Goal: Use online tool/utility: Use online tool/utility

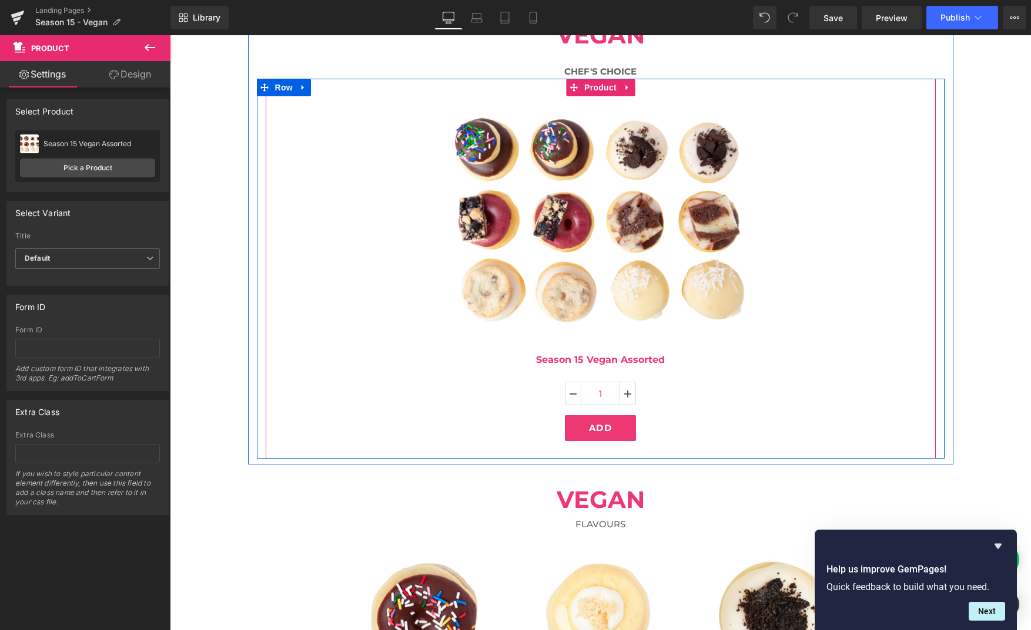
scroll to position [139, 0]
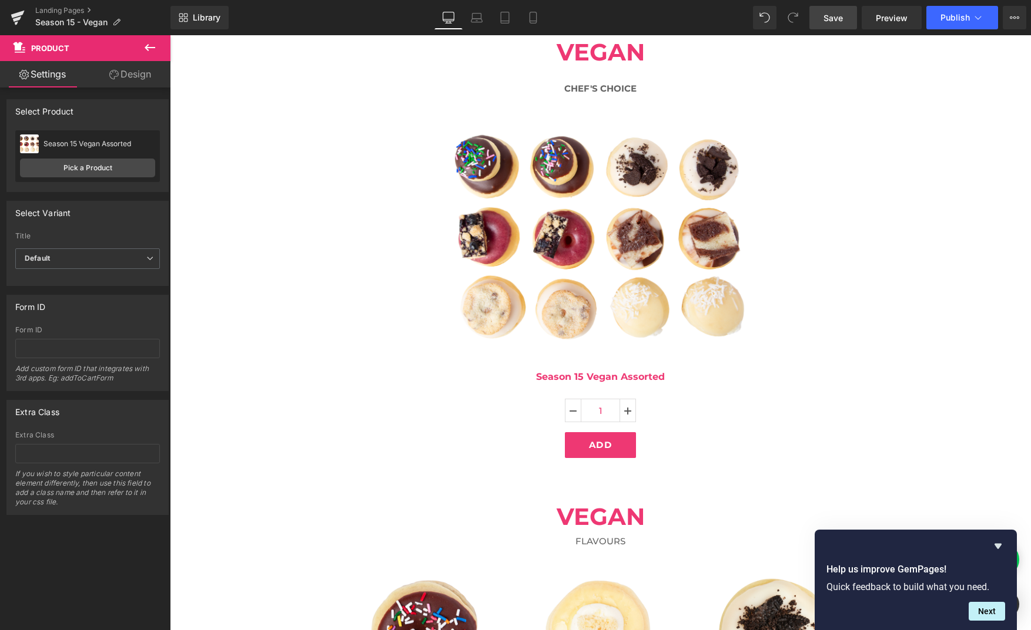
click at [845, 22] on link "Save" at bounding box center [833, 18] width 48 height 24
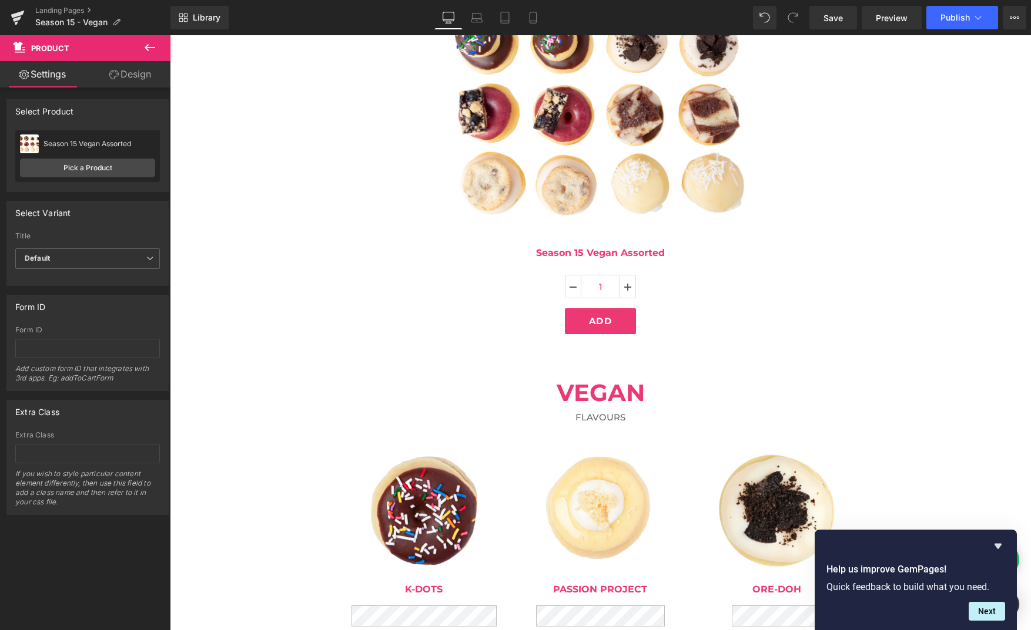
scroll to position [265, 0]
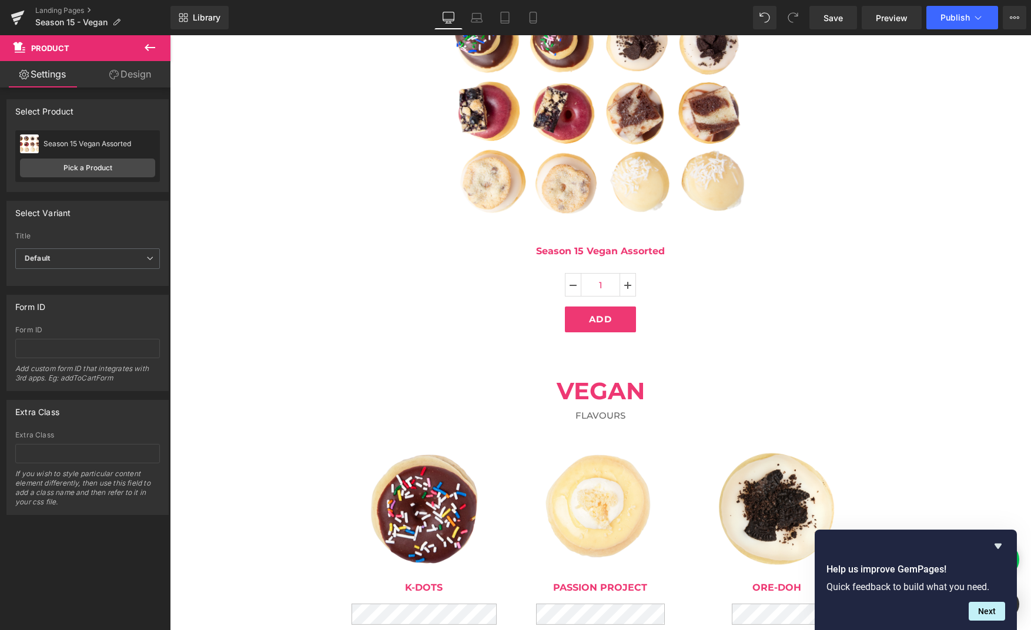
click at [422, 465] on img at bounding box center [423, 509] width 125 height 125
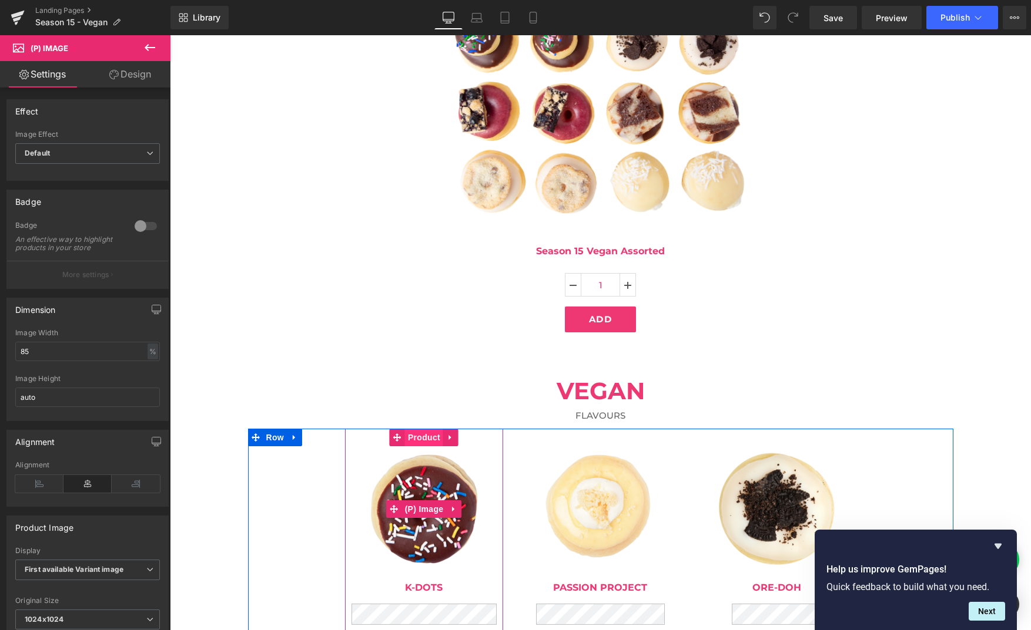
click at [424, 438] on span "Product" at bounding box center [424, 438] width 38 height 18
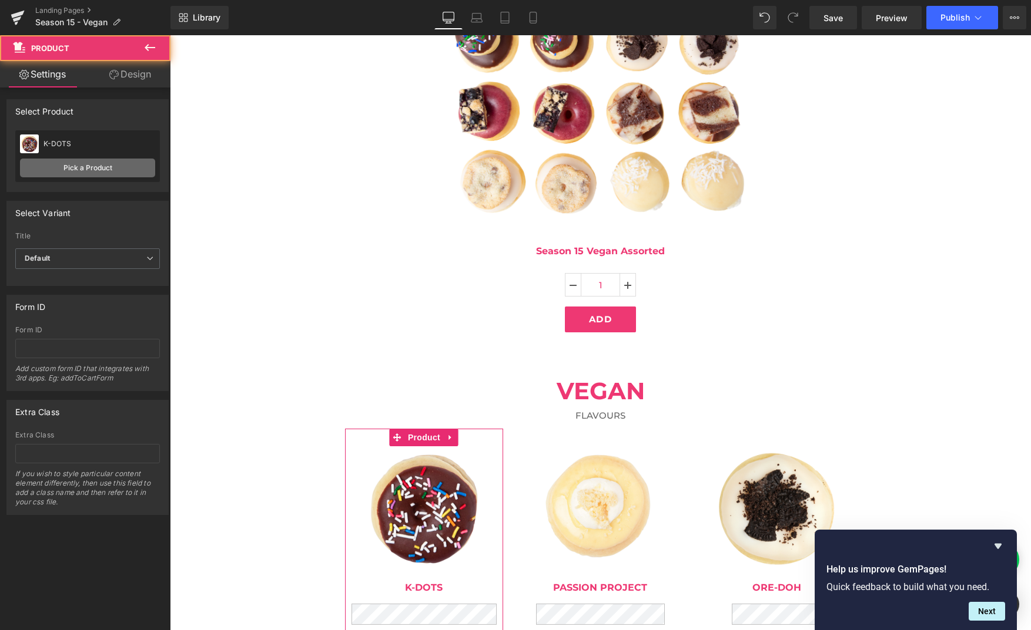
click at [93, 174] on link "Pick a Product" at bounding box center [87, 168] width 135 height 19
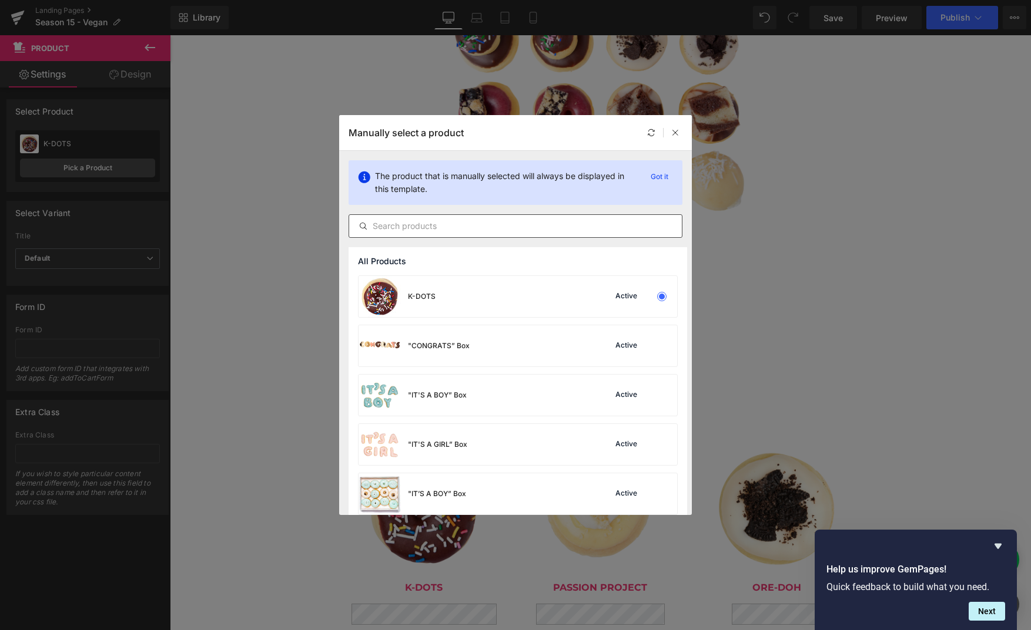
click at [414, 216] on div at bounding box center [515, 226] width 334 height 24
click at [411, 226] on input "text" at bounding box center [515, 226] width 333 height 14
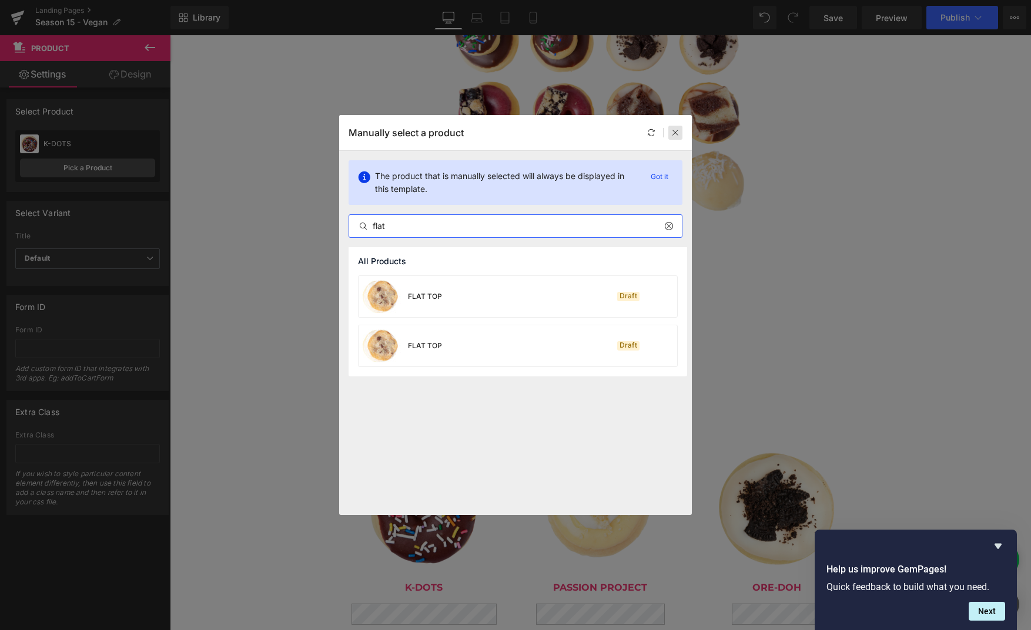
type input "flat"
click at [672, 131] on icon at bounding box center [675, 133] width 8 height 8
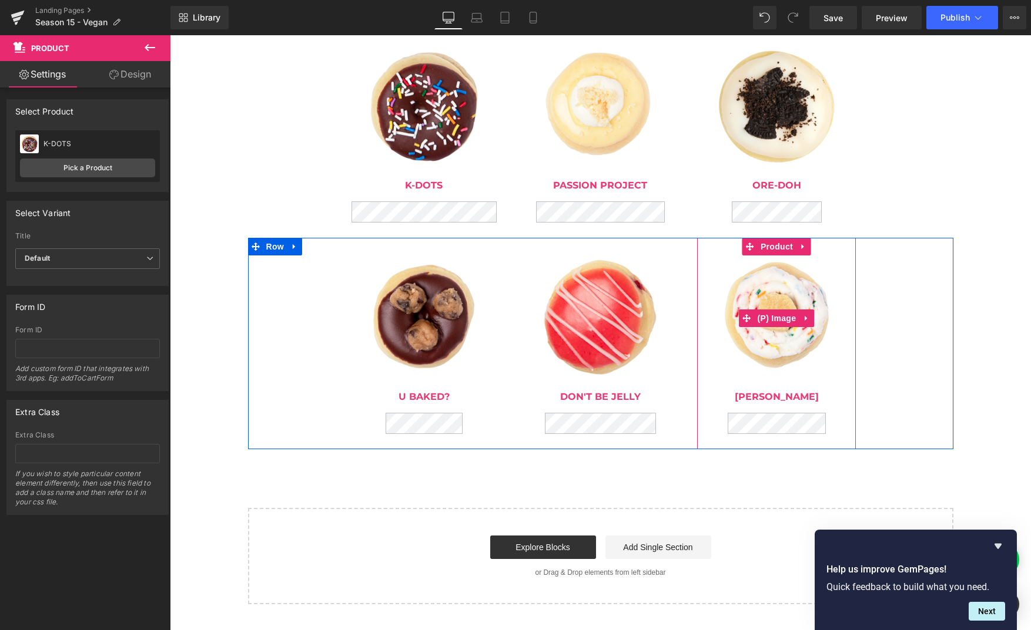
scroll to position [617, 0]
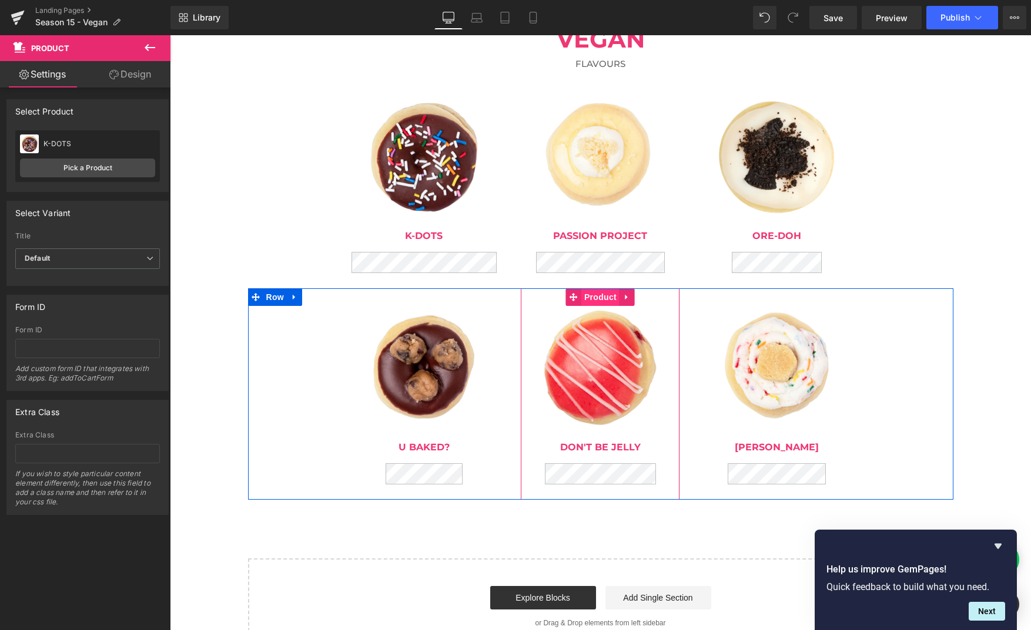
click at [605, 300] on span "Product" at bounding box center [600, 297] width 38 height 18
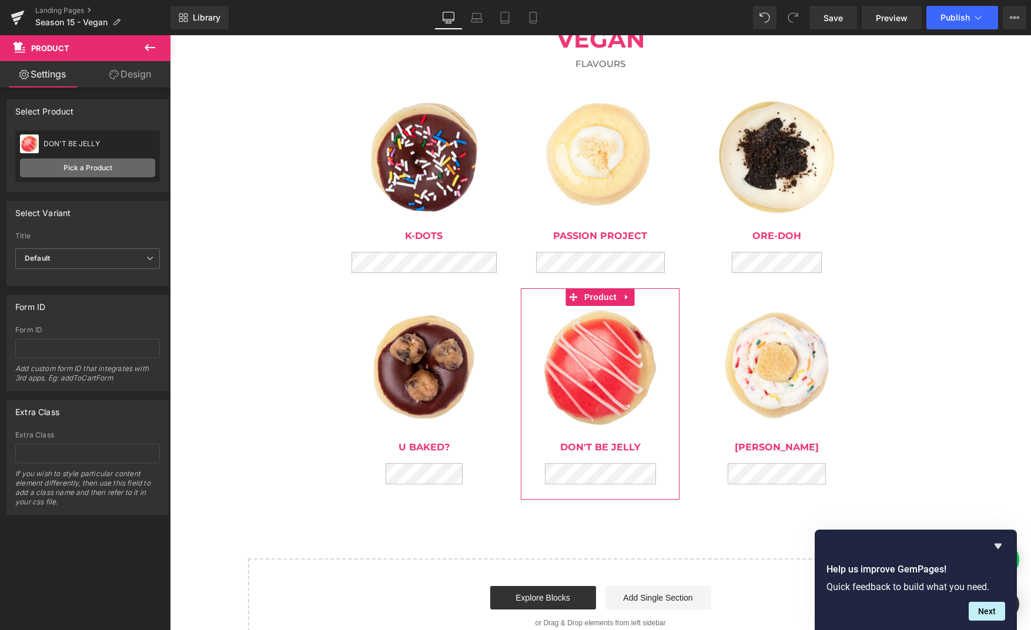
click at [113, 170] on link "Pick a Product" at bounding box center [87, 168] width 135 height 19
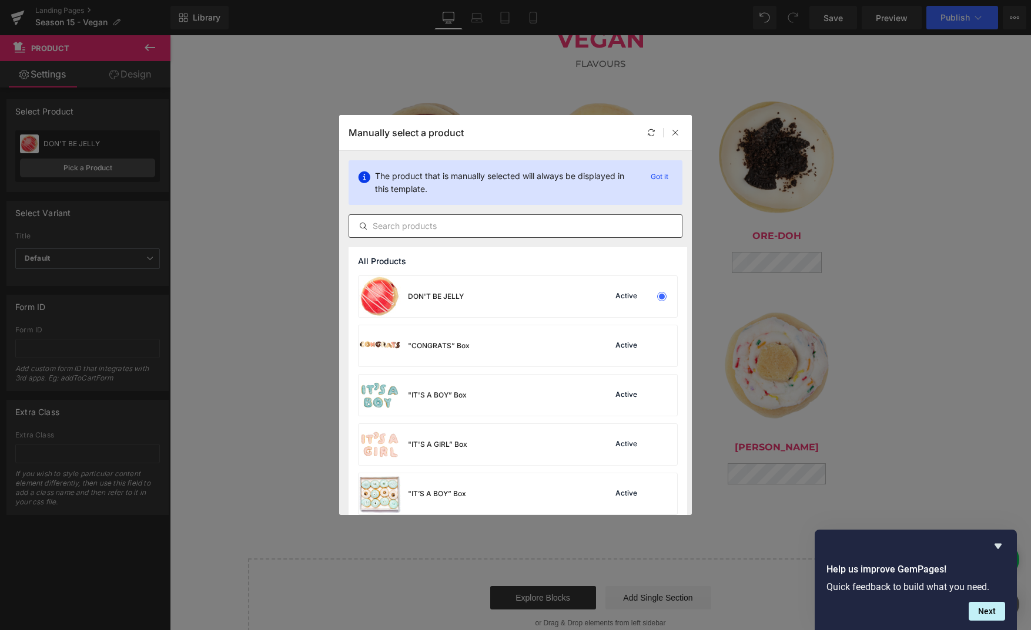
click at [471, 224] on input "text" at bounding box center [515, 226] width 333 height 14
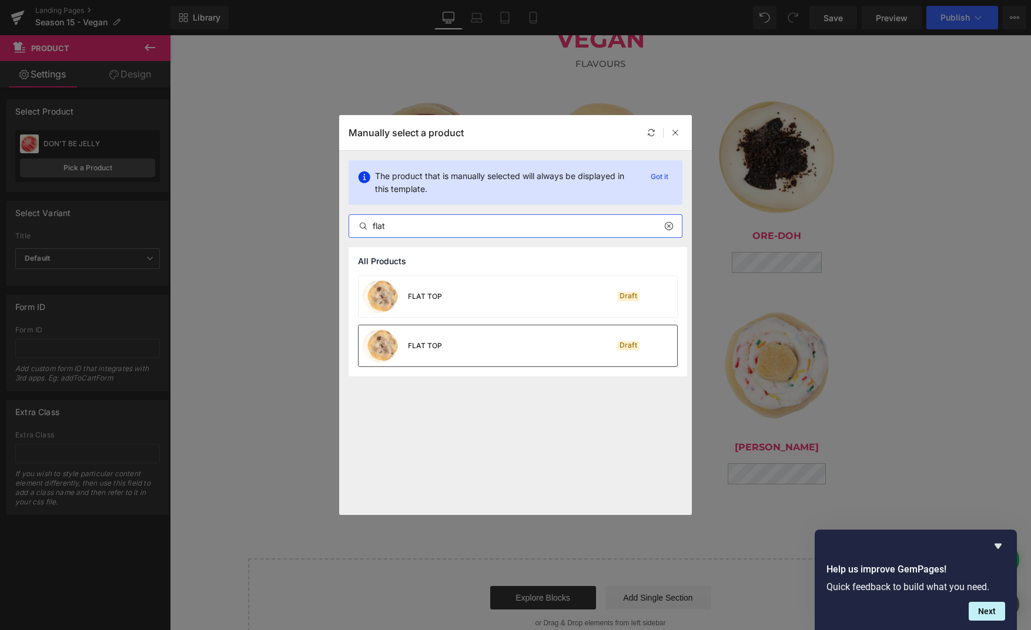
type input "flat"
click at [462, 342] on div "FLAT TOP Draft" at bounding box center [517, 345] width 318 height 41
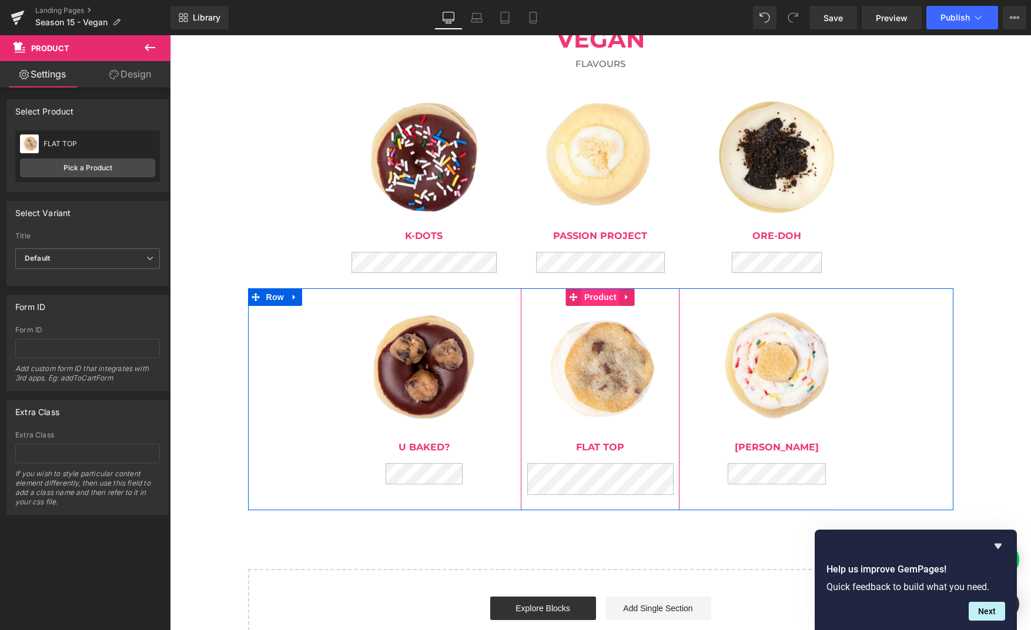
click at [595, 299] on span "Product" at bounding box center [600, 297] width 38 height 18
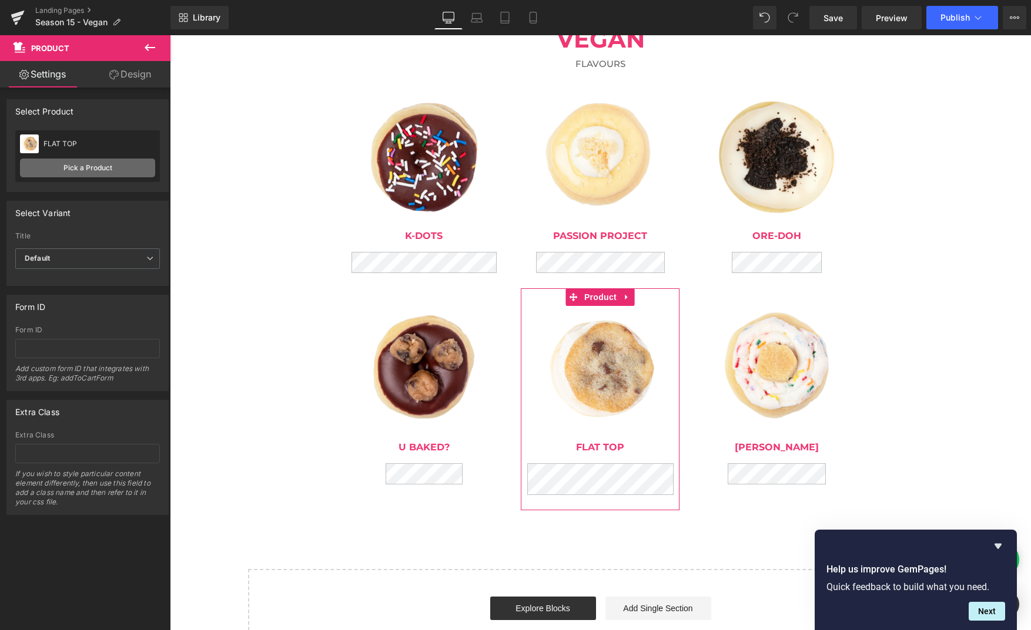
click at [90, 167] on link "Pick a Product" at bounding box center [87, 168] width 135 height 19
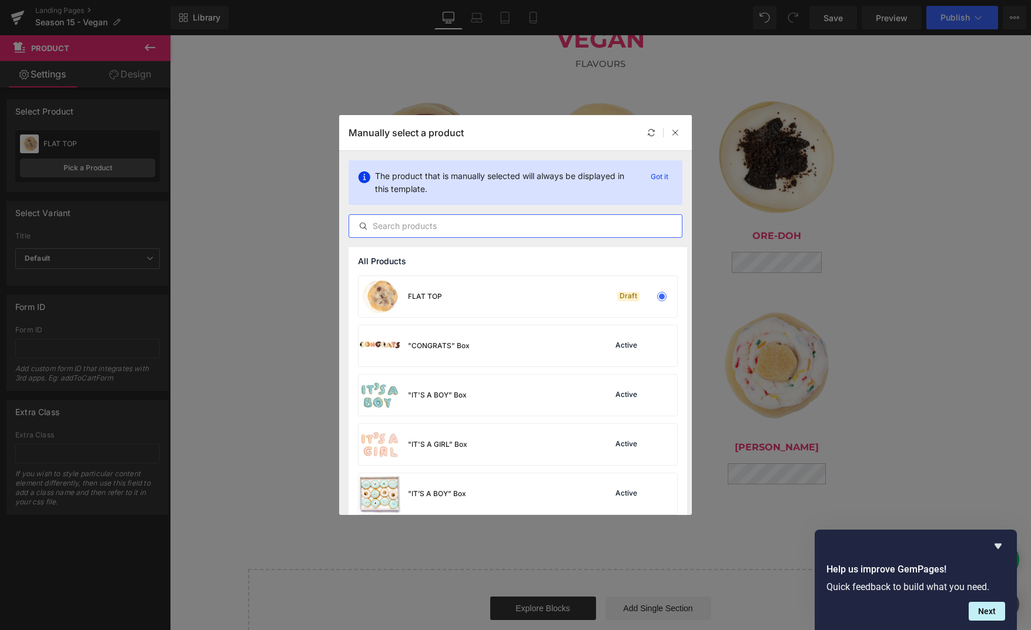
click at [491, 227] on input "text" at bounding box center [515, 226] width 333 height 14
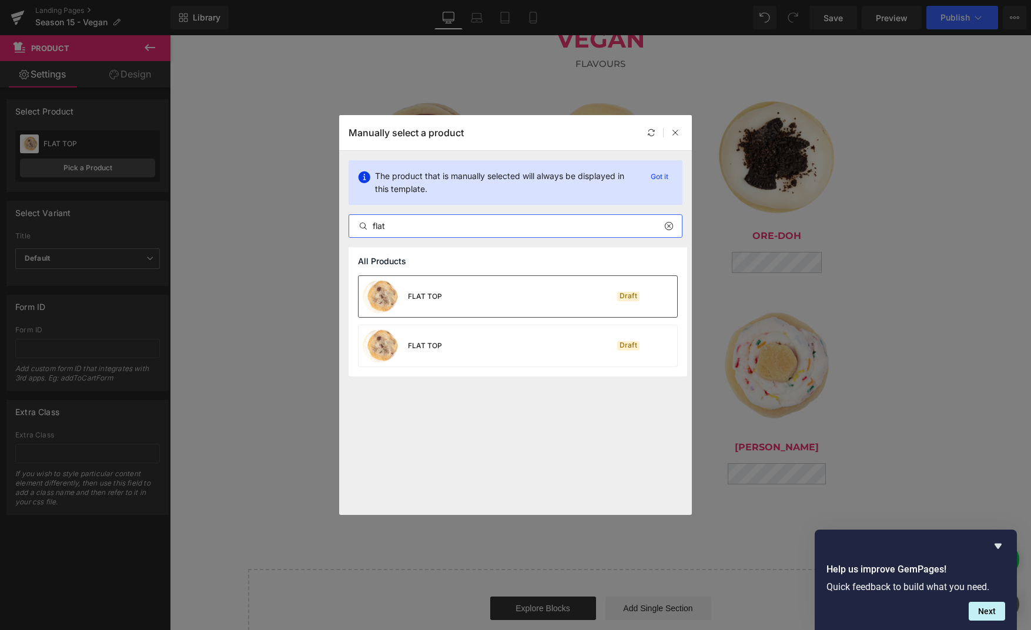
type input "flat"
click at [573, 308] on div "FLAT TOP Draft" at bounding box center [517, 296] width 318 height 41
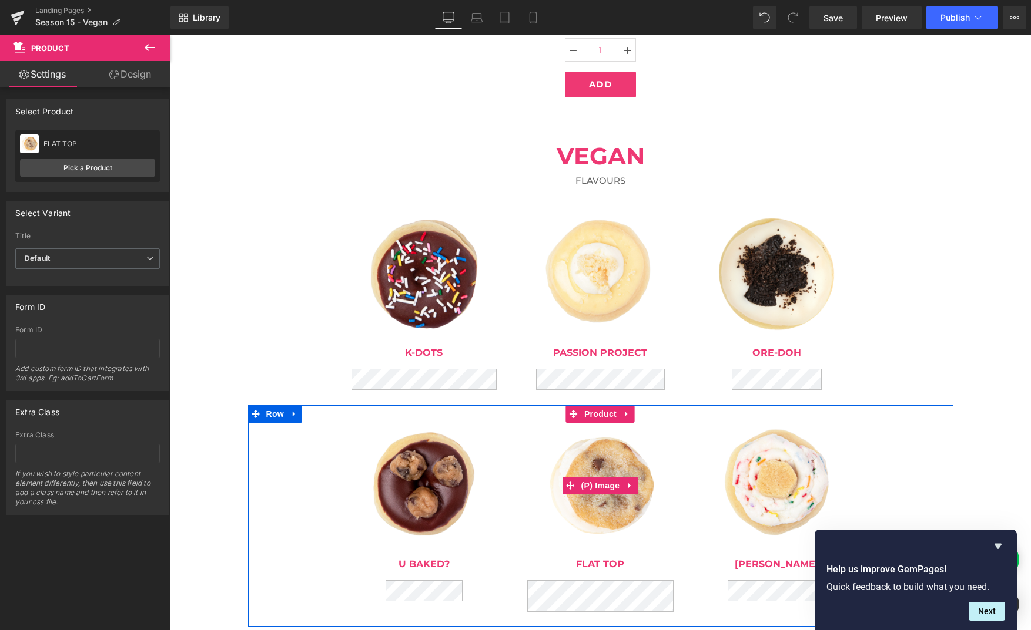
scroll to position [479, 0]
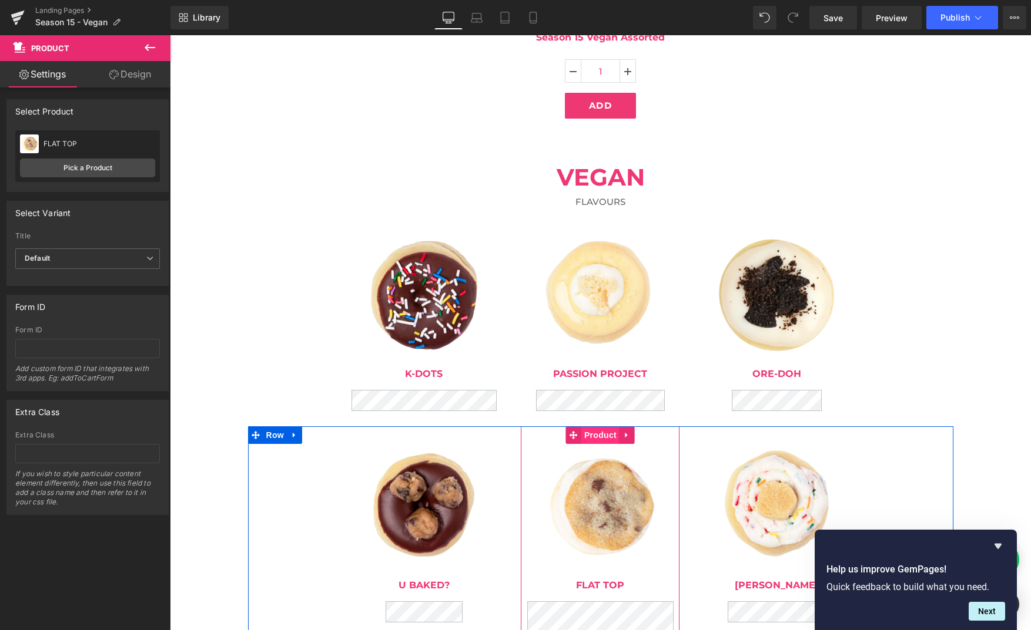
click at [603, 439] on span "Product" at bounding box center [600, 436] width 38 height 18
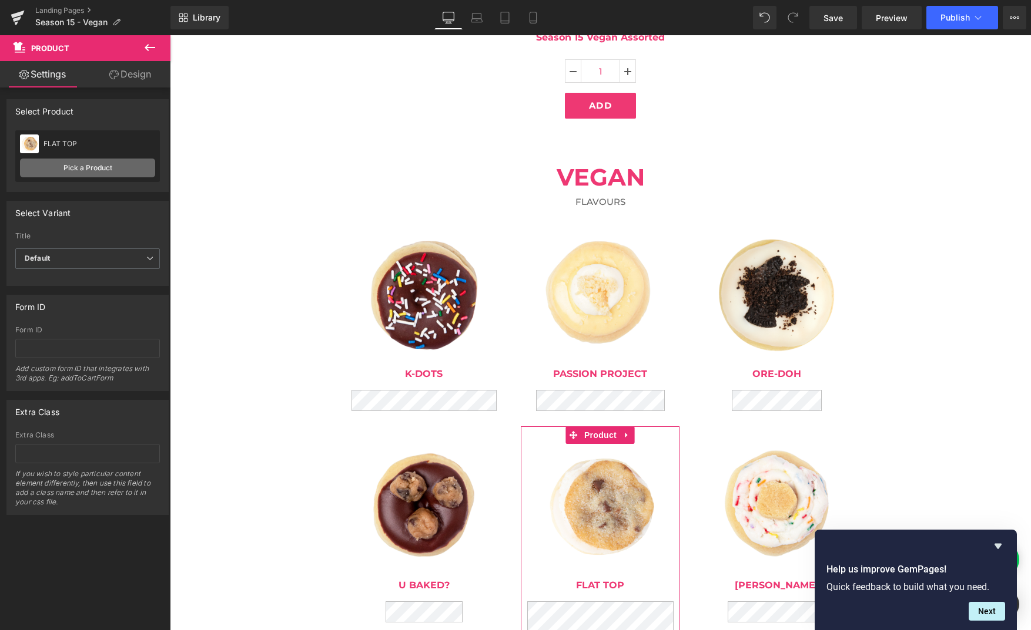
click at [78, 165] on link "Pick a Product" at bounding box center [87, 168] width 135 height 19
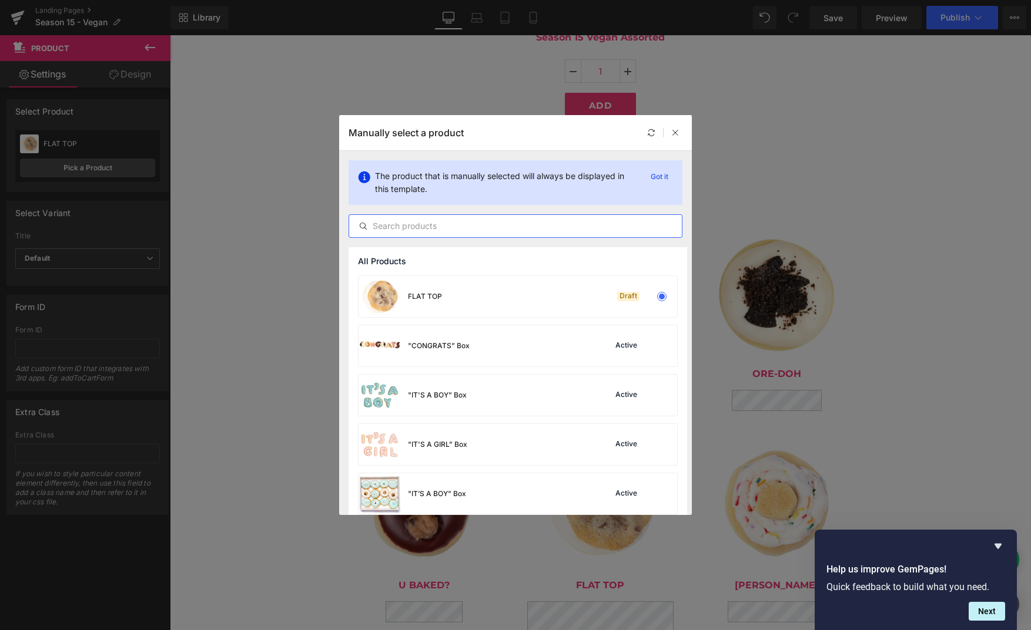
click at [442, 222] on input "text" at bounding box center [515, 226] width 333 height 14
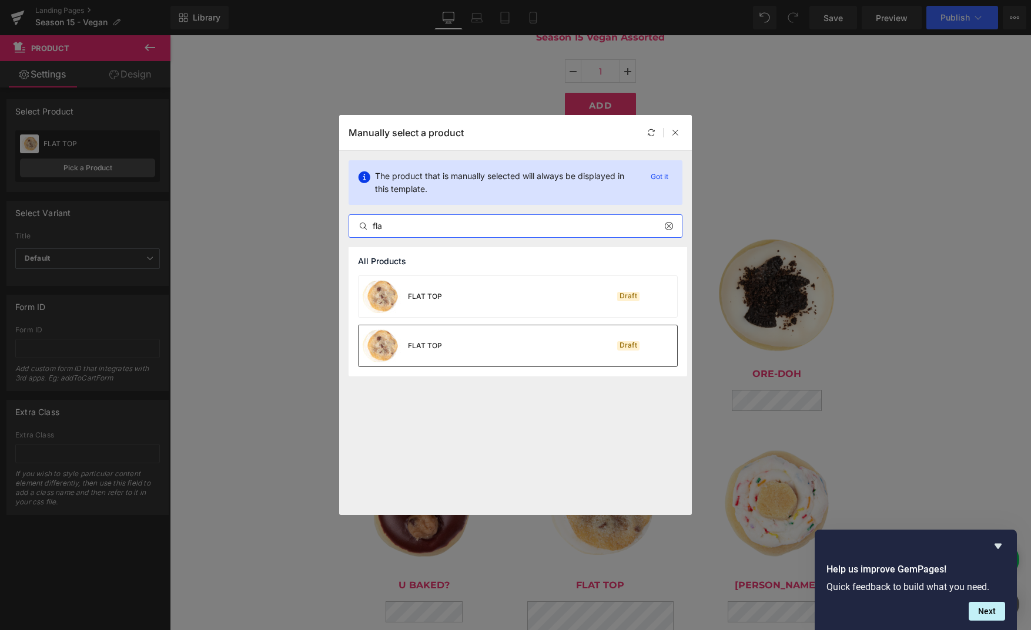
type input "fla"
click at [447, 342] on div "FLAT TOP Draft" at bounding box center [517, 345] width 318 height 41
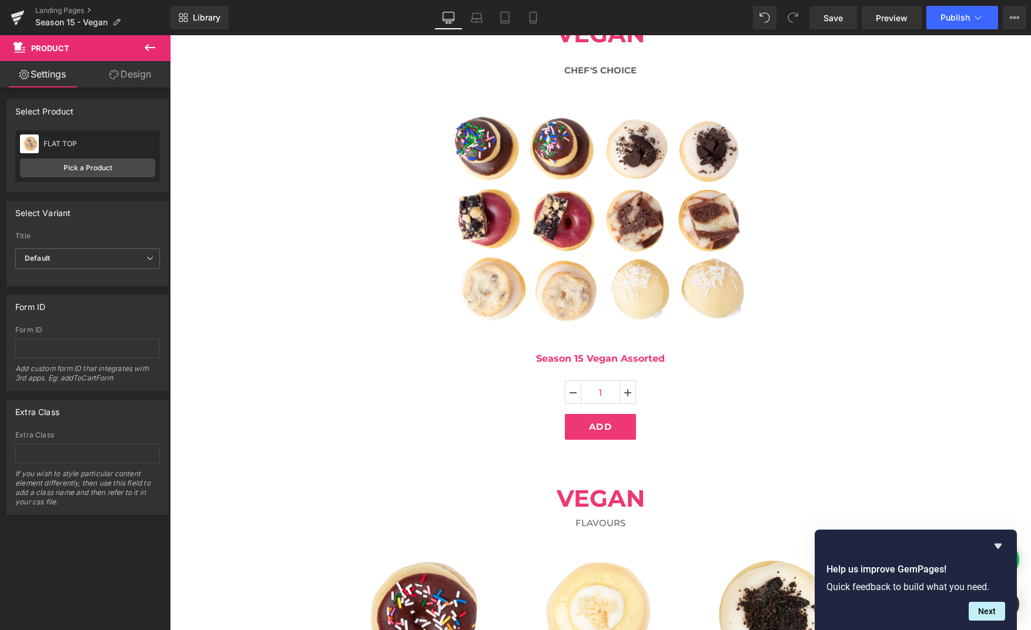
scroll to position [160, 0]
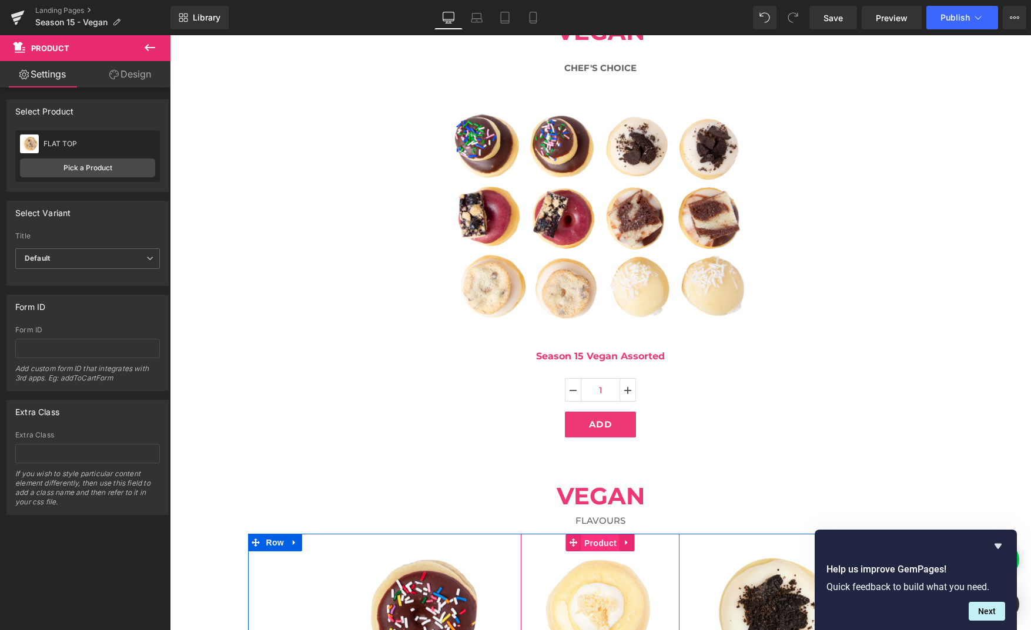
click at [599, 546] on span "Product" at bounding box center [600, 544] width 38 height 18
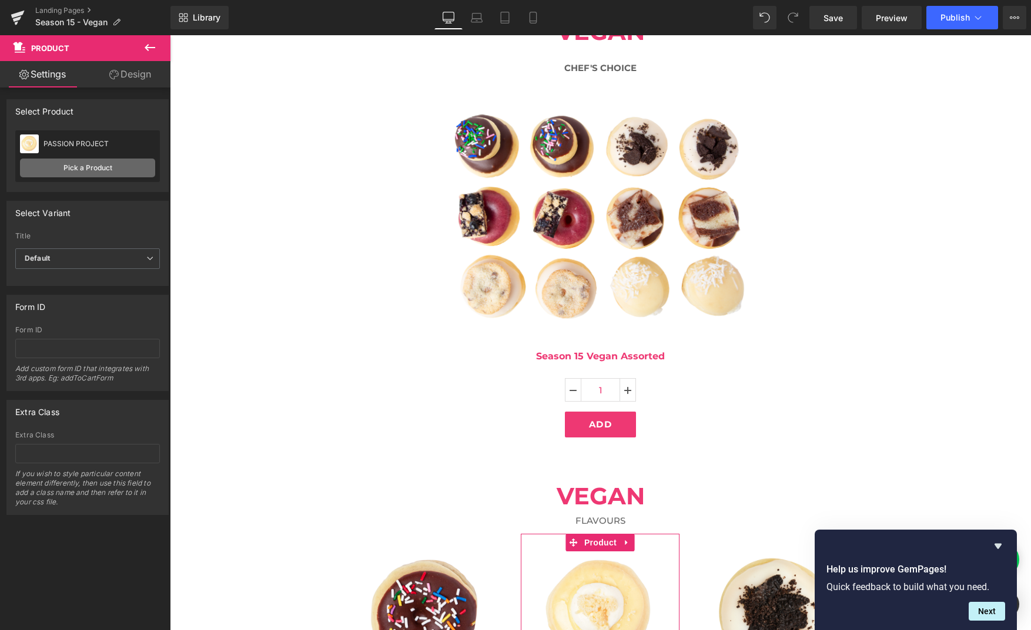
click at [112, 174] on link "Pick a Product" at bounding box center [87, 168] width 135 height 19
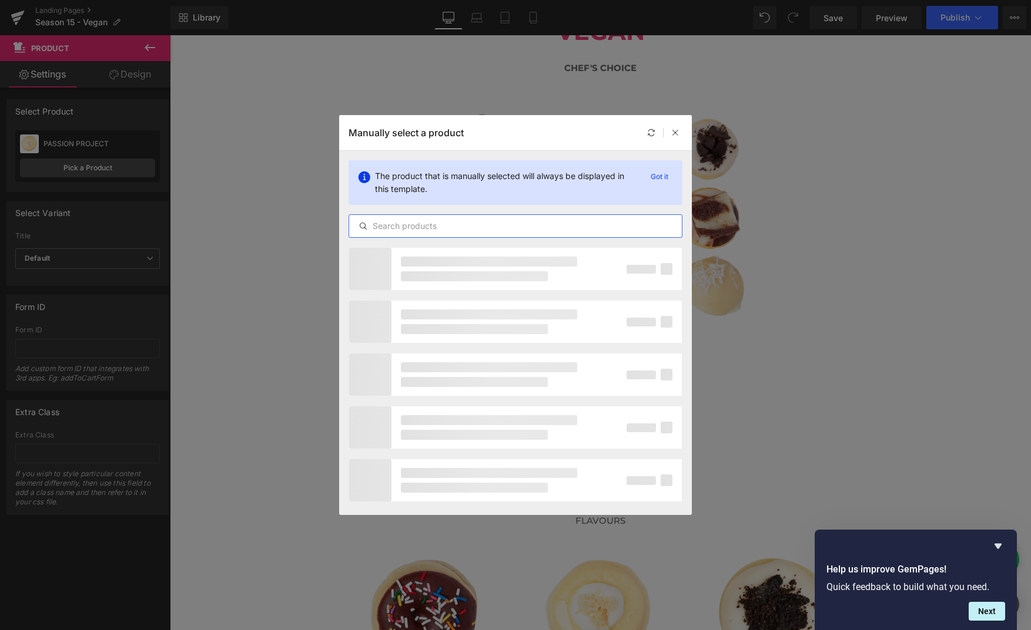
click at [409, 226] on input "text" at bounding box center [515, 226] width 333 height 14
type input "e"
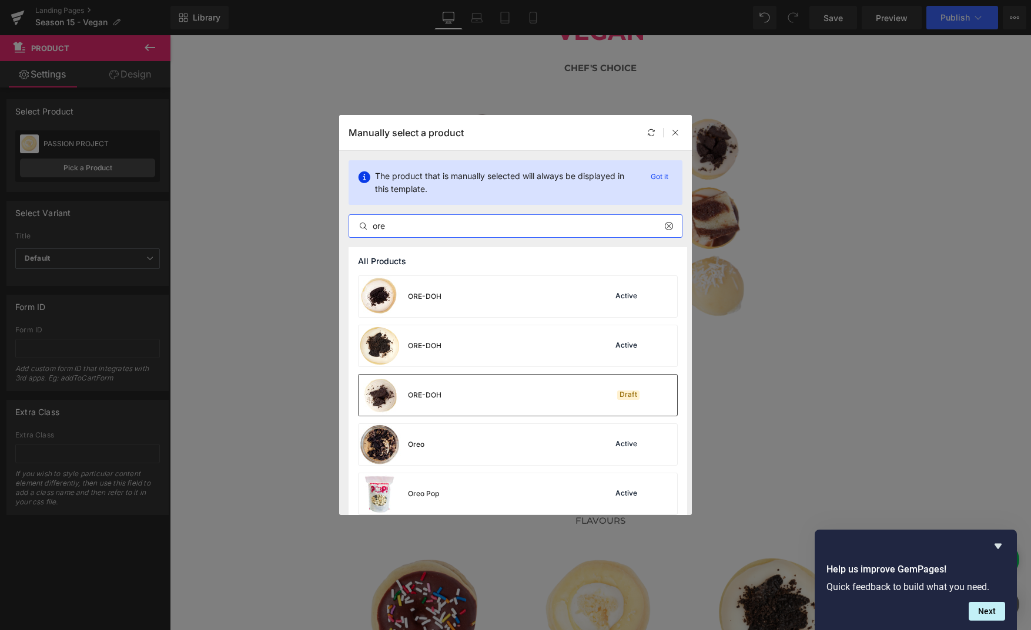
type input "ore"
click at [442, 404] on div "ORE-DOH Draft" at bounding box center [517, 395] width 318 height 41
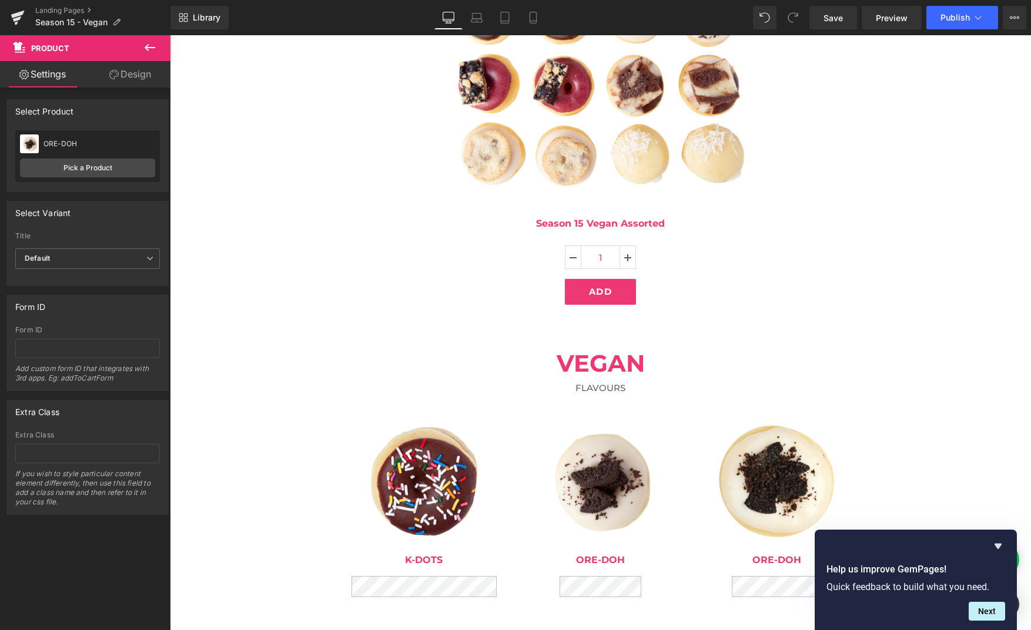
scroll to position [323, 0]
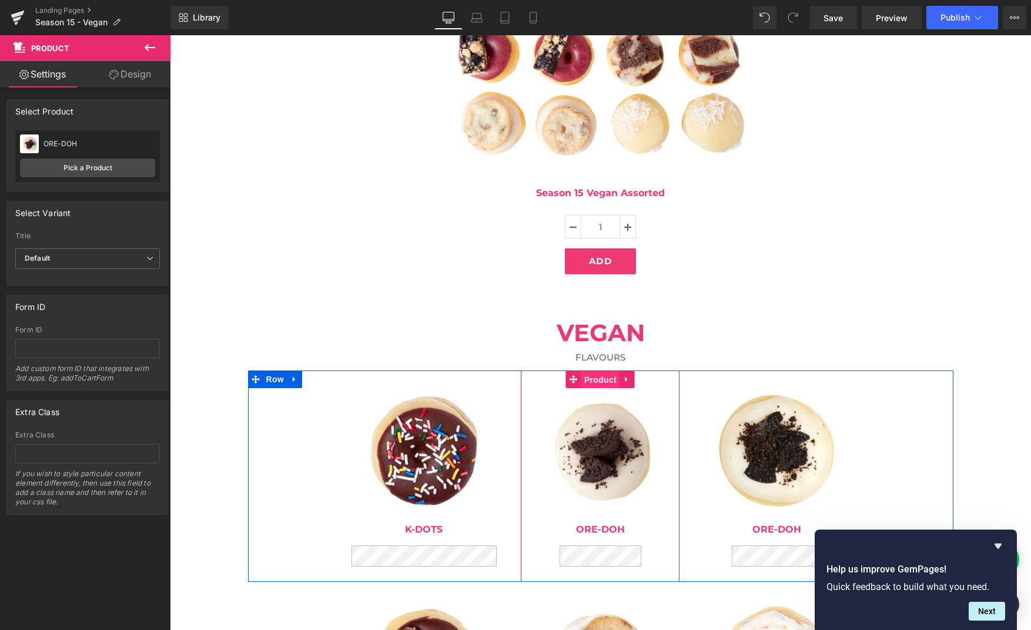
click at [597, 384] on span "Product" at bounding box center [600, 380] width 38 height 18
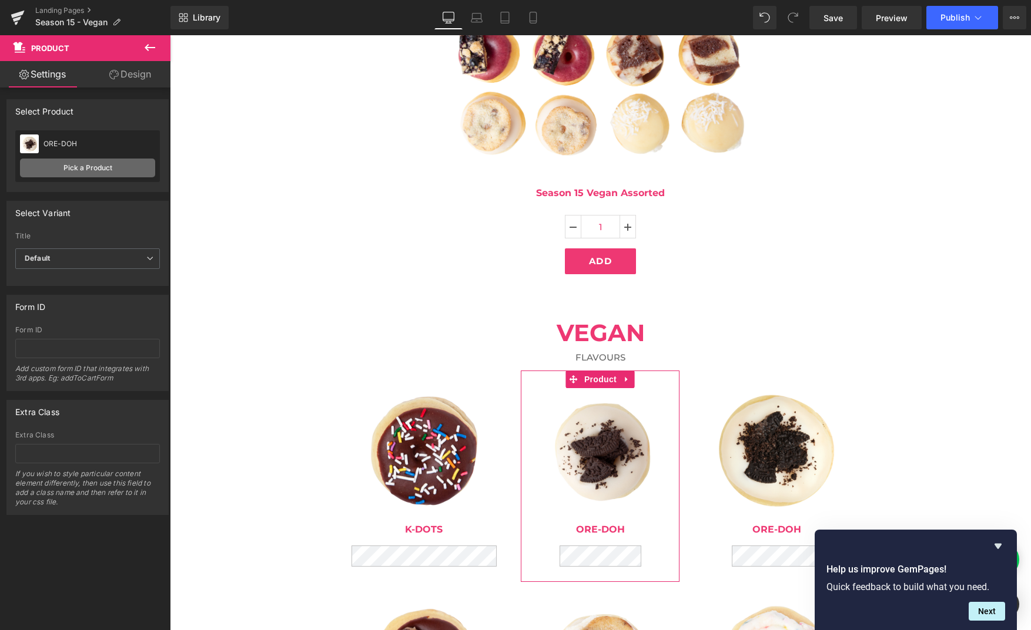
click at [94, 164] on link "Pick a Product" at bounding box center [87, 168] width 135 height 19
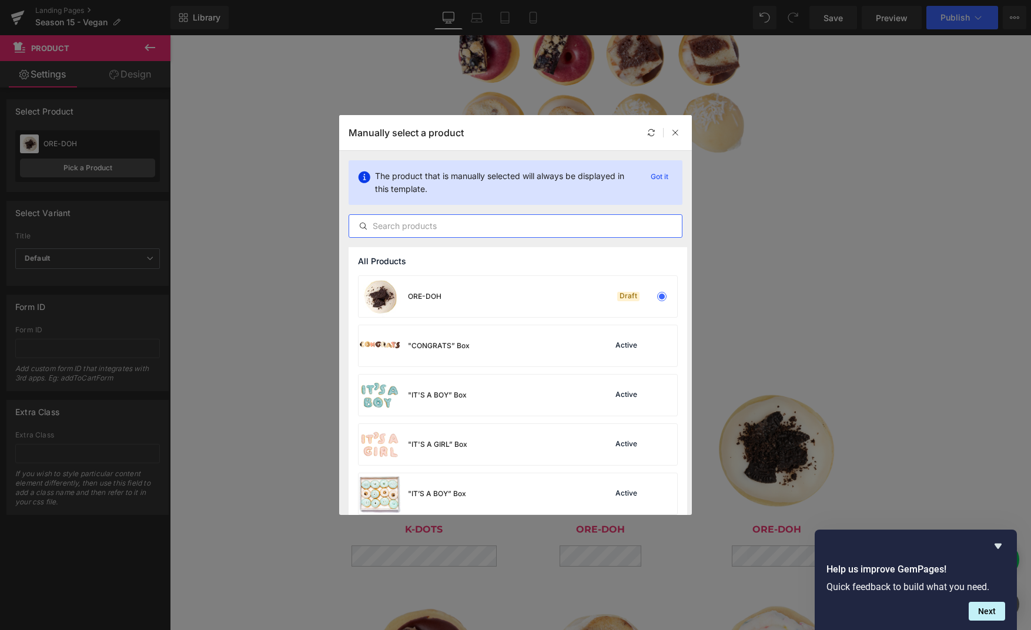
click at [494, 226] on input "text" at bounding box center [515, 226] width 333 height 14
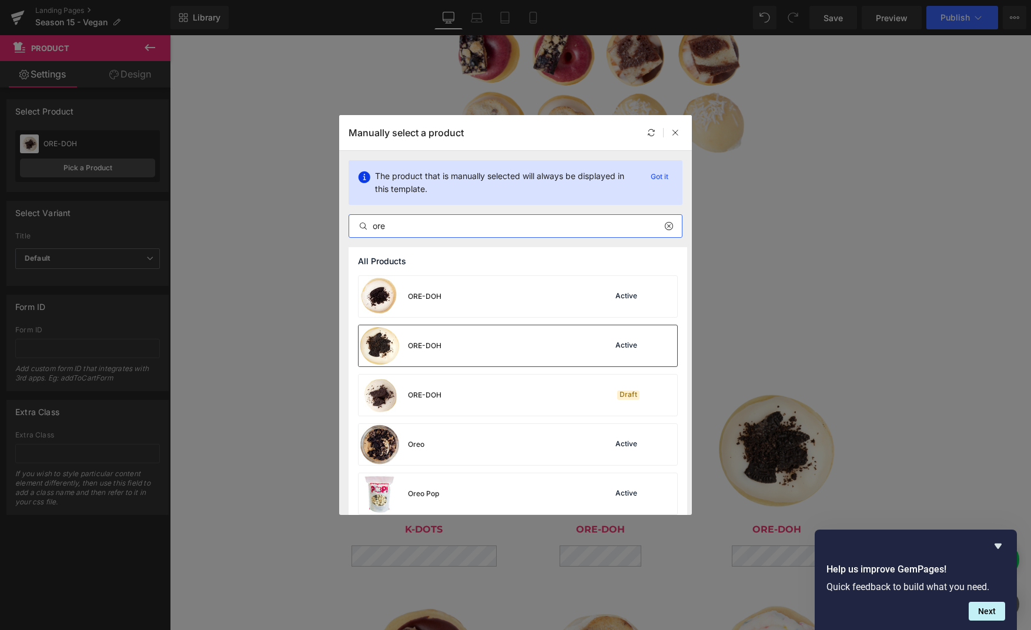
type input "ore"
click at [484, 335] on div "ORE-DOH Active" at bounding box center [517, 345] width 318 height 41
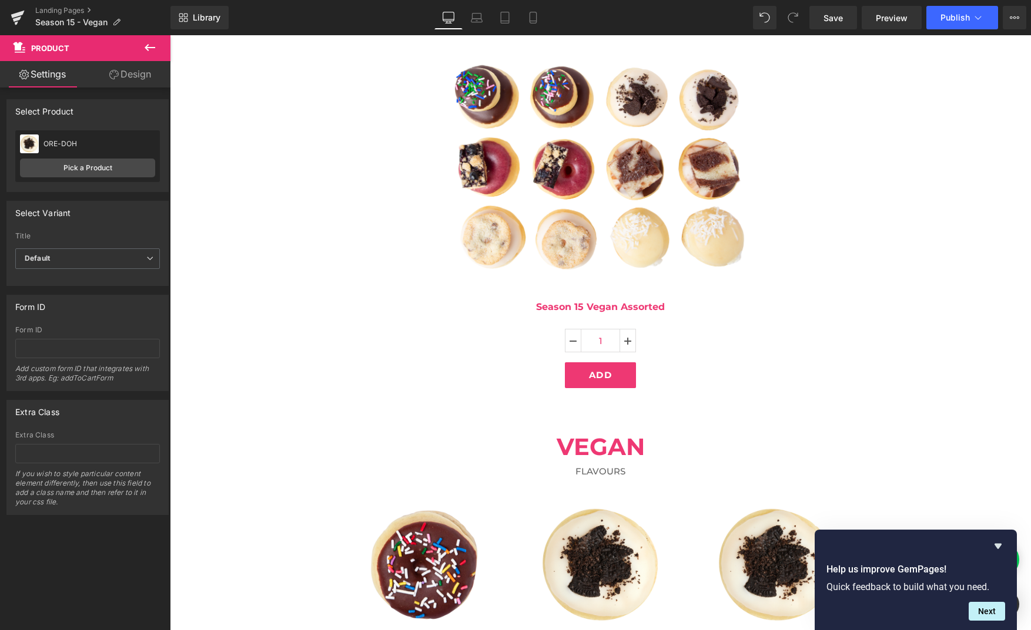
scroll to position [210, 0]
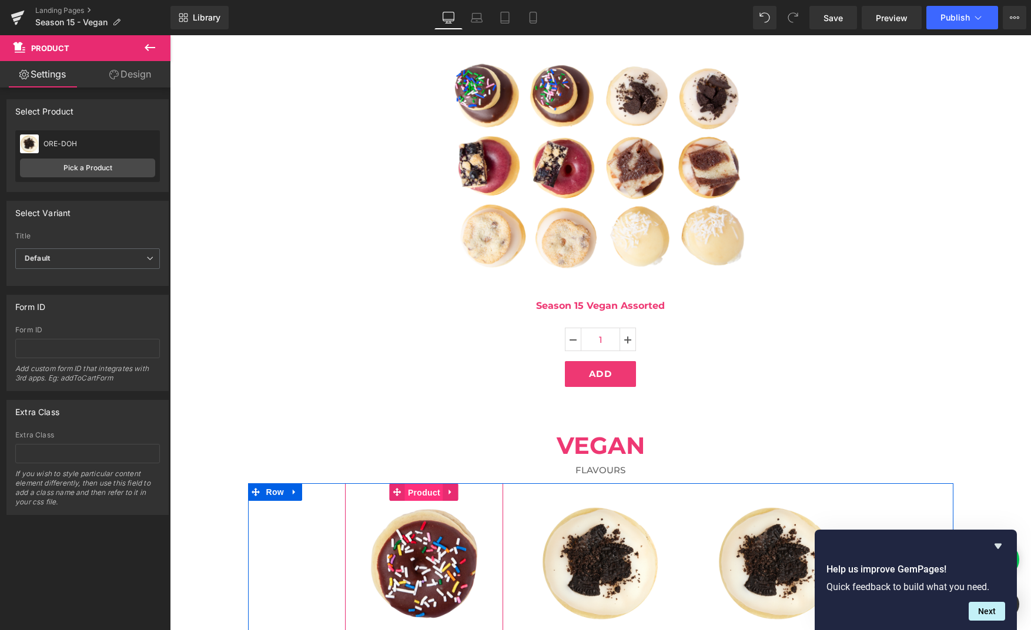
click at [424, 498] on span "Product" at bounding box center [424, 493] width 38 height 18
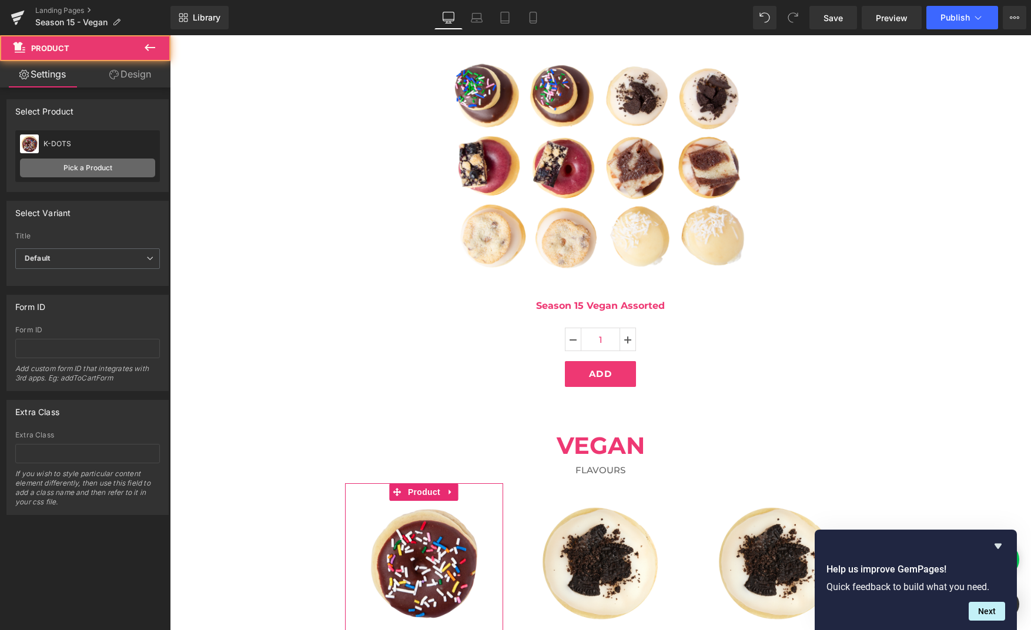
click at [109, 173] on link "Pick a Product" at bounding box center [87, 168] width 135 height 19
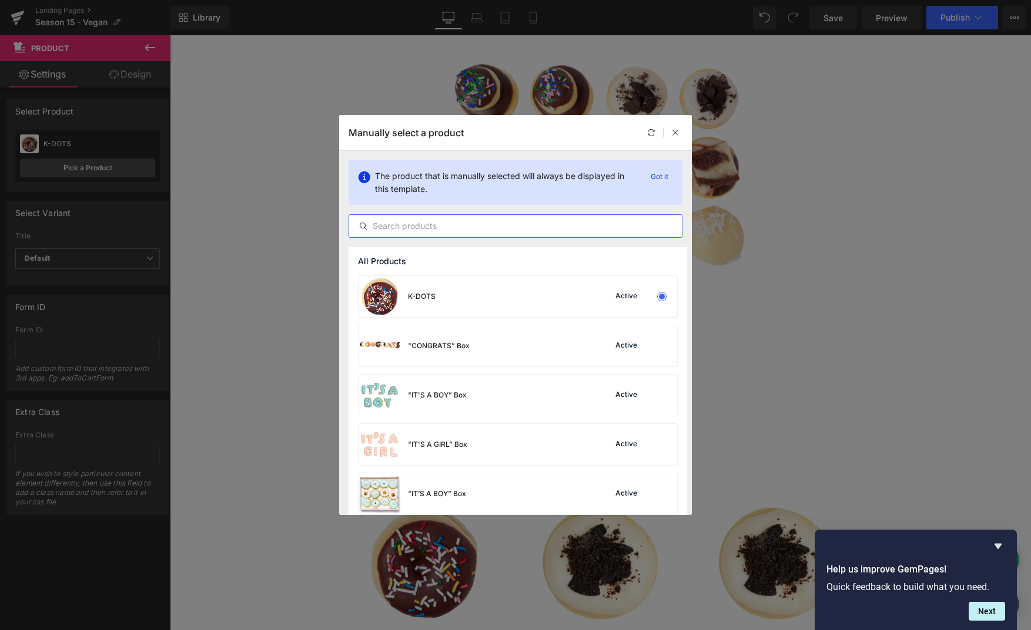
click at [565, 223] on input "text" at bounding box center [515, 226] width 333 height 14
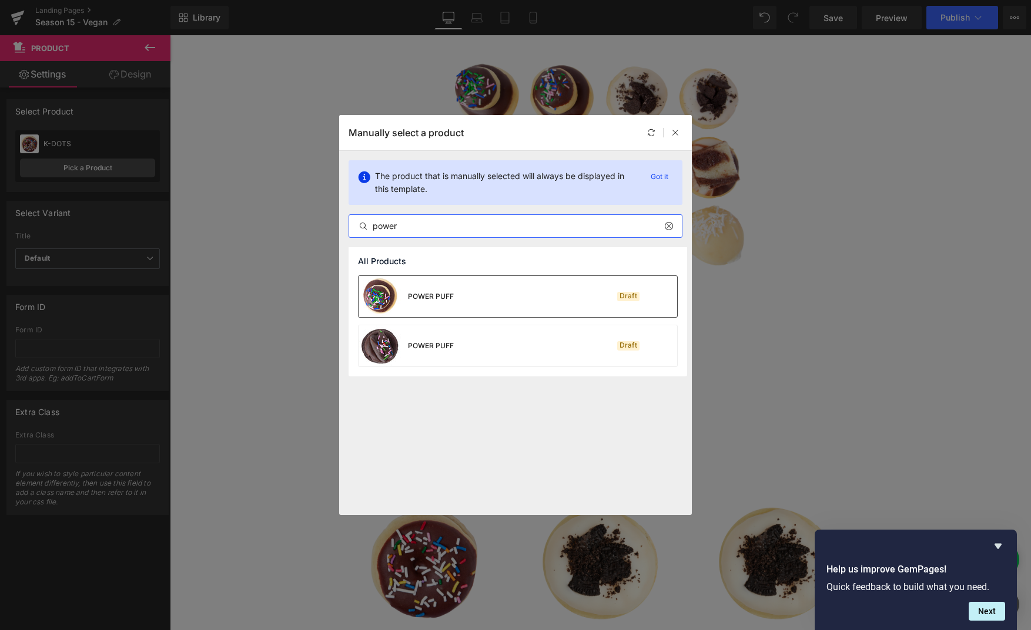
type input "power"
click at [546, 298] on div "POWER PUFF Draft" at bounding box center [517, 296] width 318 height 41
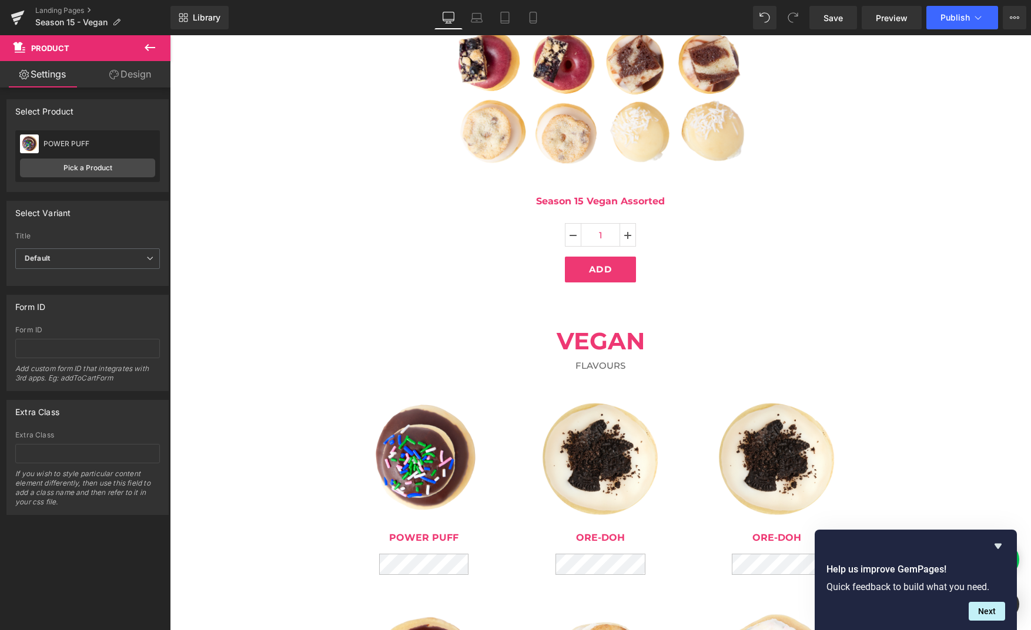
scroll to position [436, 0]
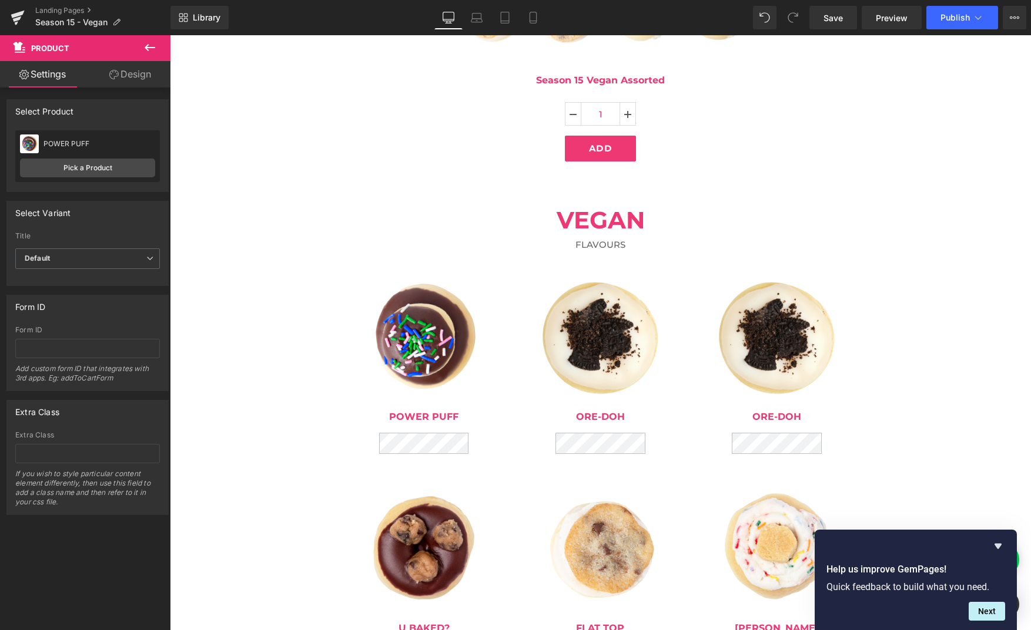
click at [441, 505] on img at bounding box center [423, 549] width 125 height 125
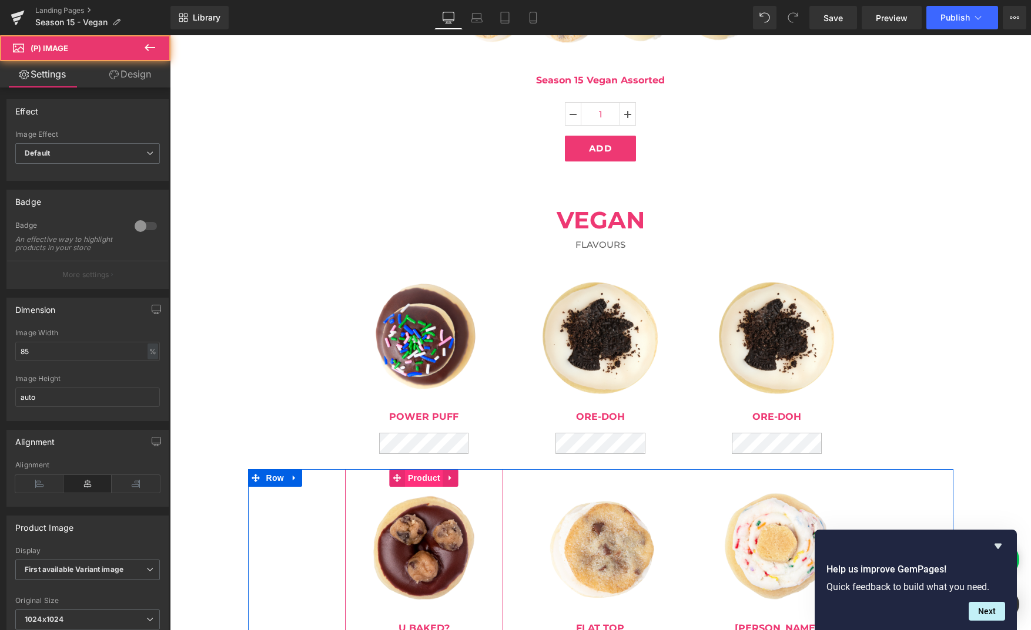
click at [421, 482] on span "Product" at bounding box center [424, 478] width 38 height 18
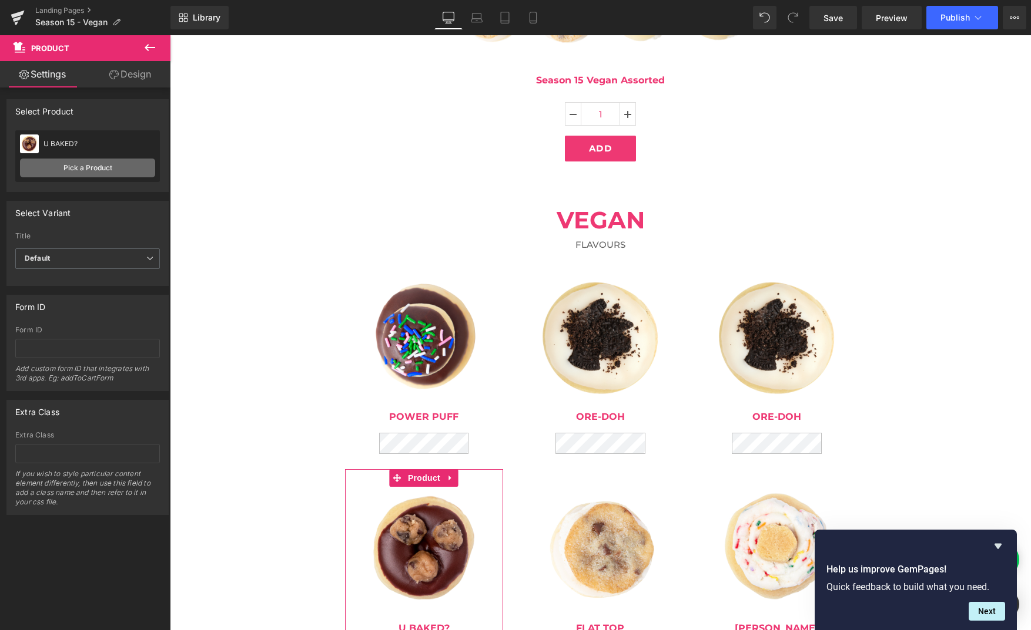
click at [92, 171] on link "Pick a Product" at bounding box center [87, 168] width 135 height 19
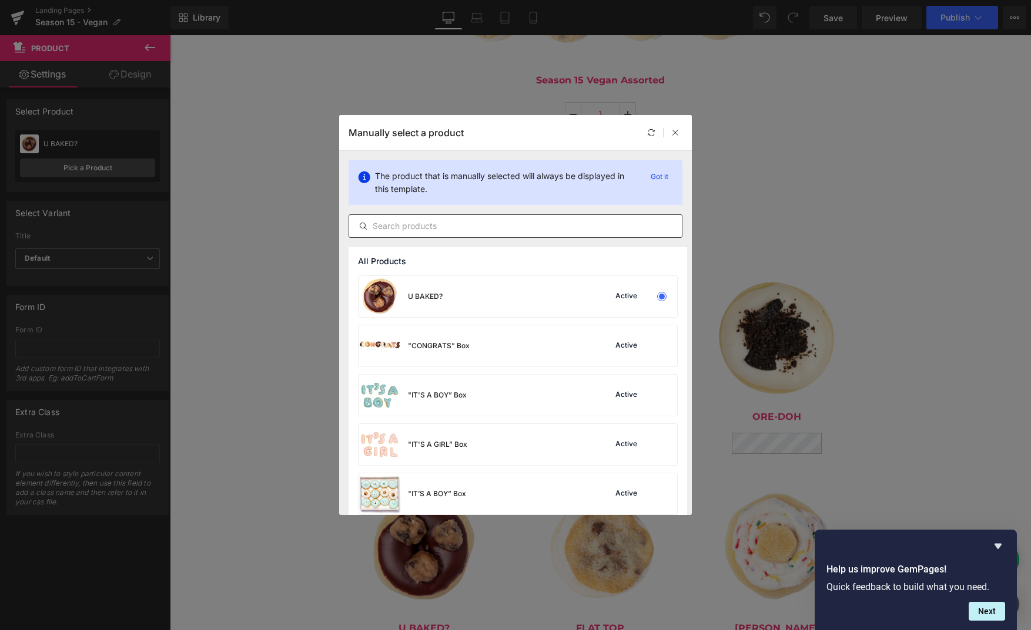
click at [526, 228] on input "text" at bounding box center [515, 226] width 333 height 14
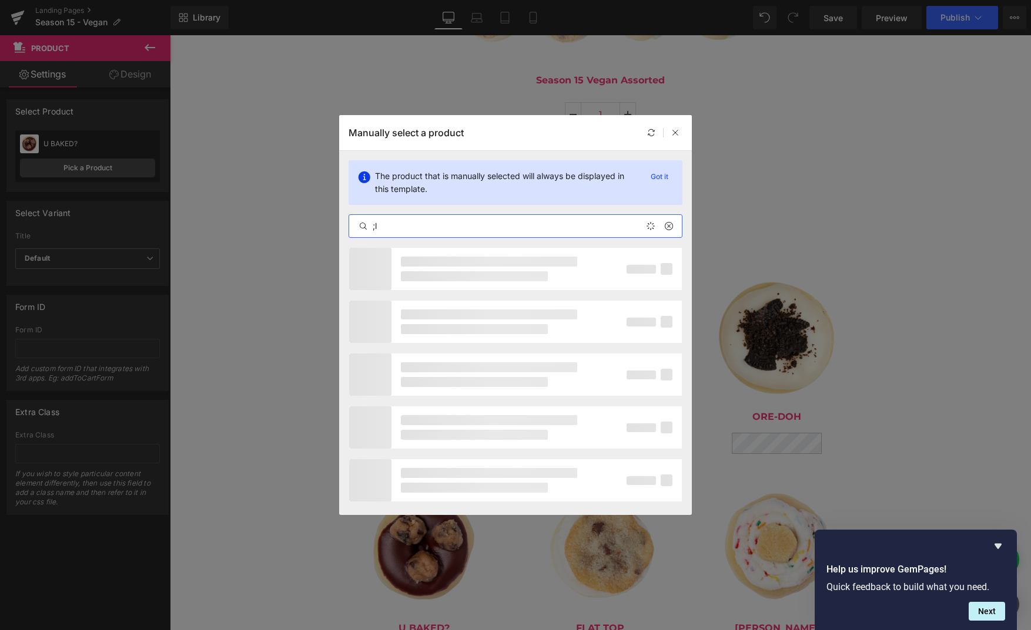
type input ";"
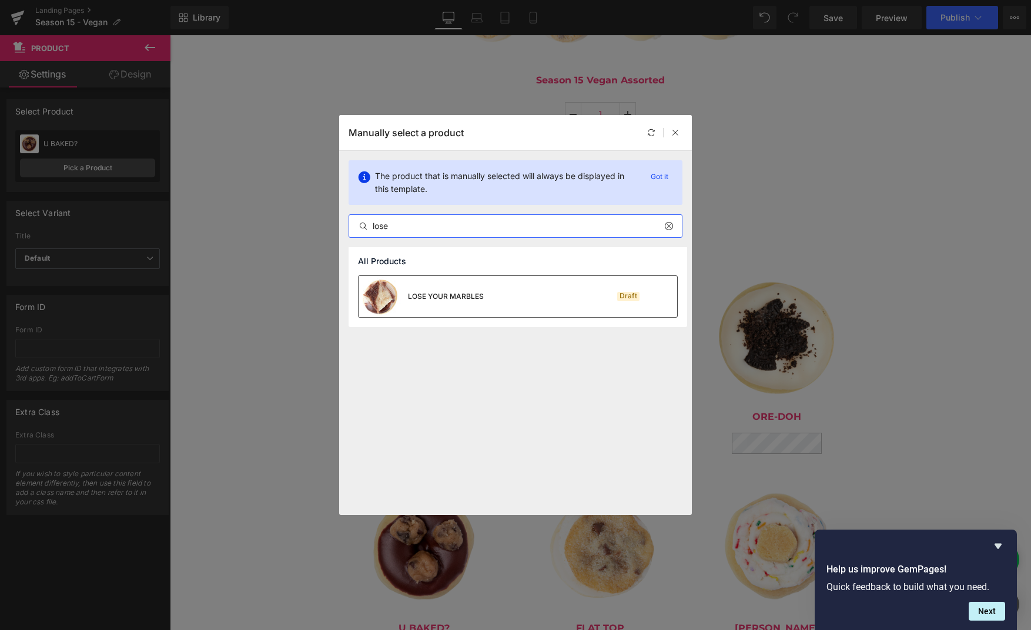
type input "lose"
click at [516, 300] on div "LOSE YOUR MARBLES Draft" at bounding box center [517, 296] width 318 height 41
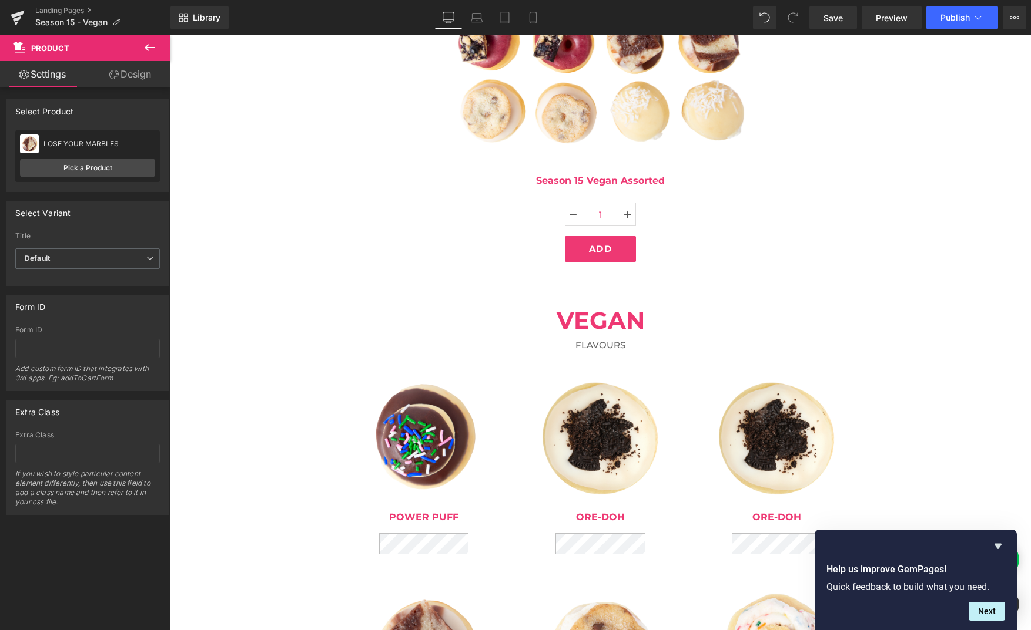
click at [801, 366] on div "Sale Off (P) Image [GEOGRAPHIC_DATA] (P) Title (P) Description Product" at bounding box center [776, 464] width 159 height 212
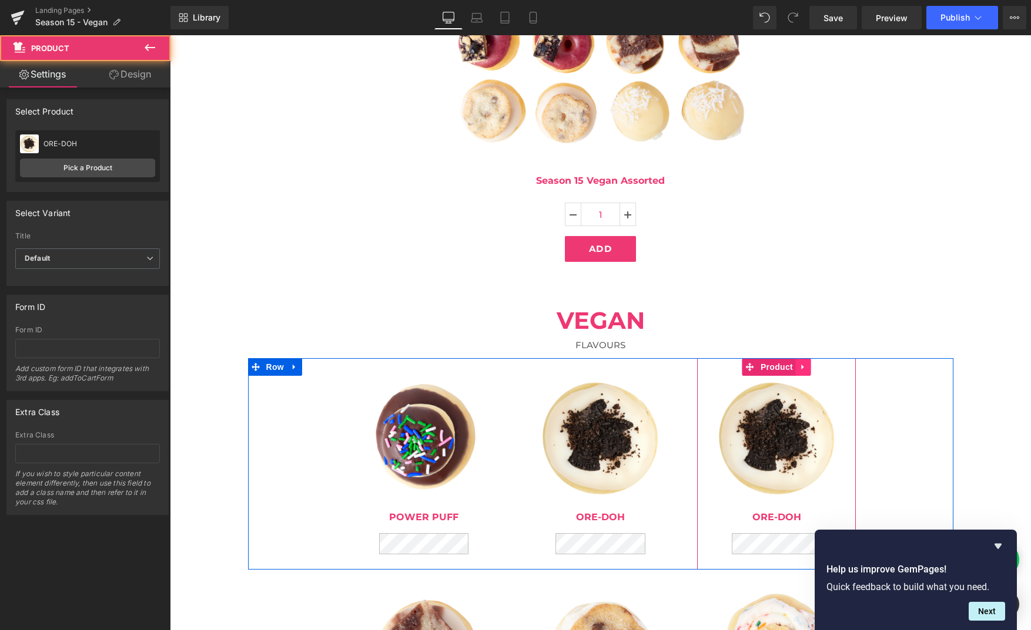
scroll to position [336, 0]
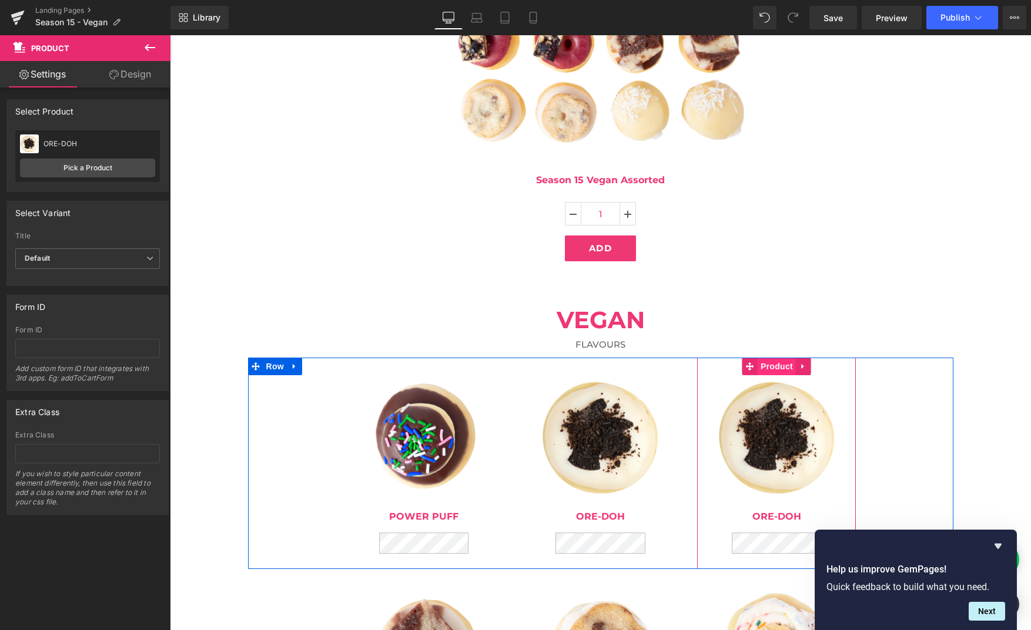
click at [783, 371] on span "Product" at bounding box center [776, 367] width 38 height 18
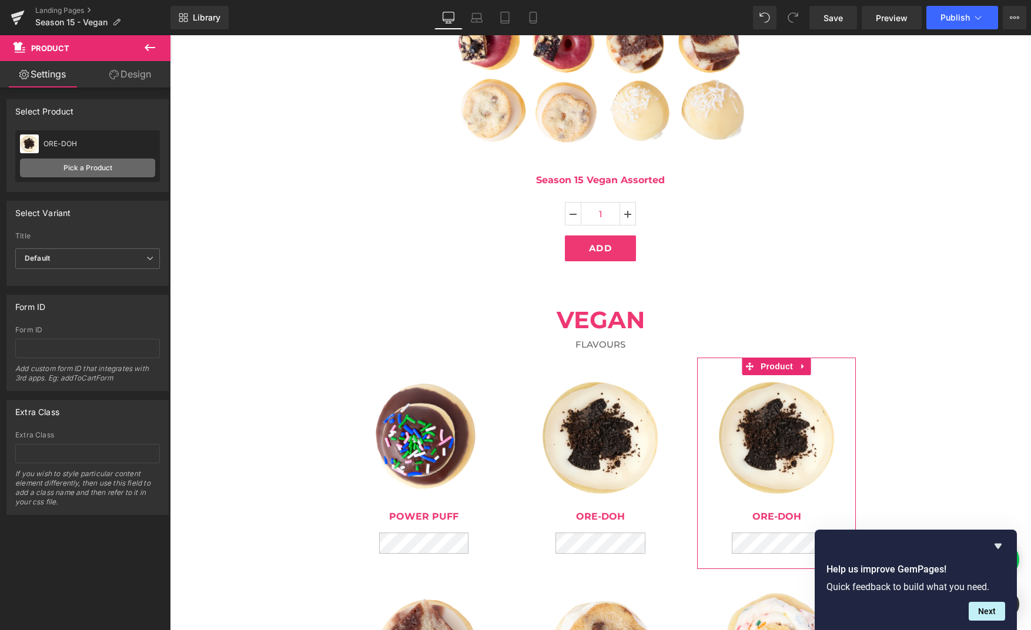
click at [137, 166] on link "Pick a Product" at bounding box center [87, 168] width 135 height 19
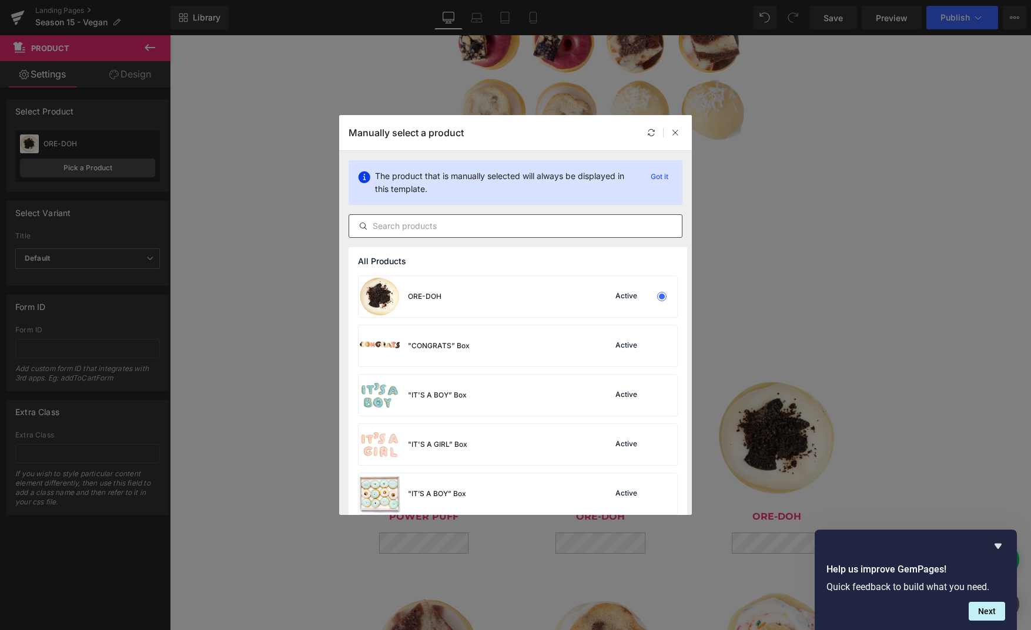
click at [508, 236] on div at bounding box center [515, 226] width 334 height 24
click at [508, 224] on input "text" at bounding box center [515, 226] width 333 height 14
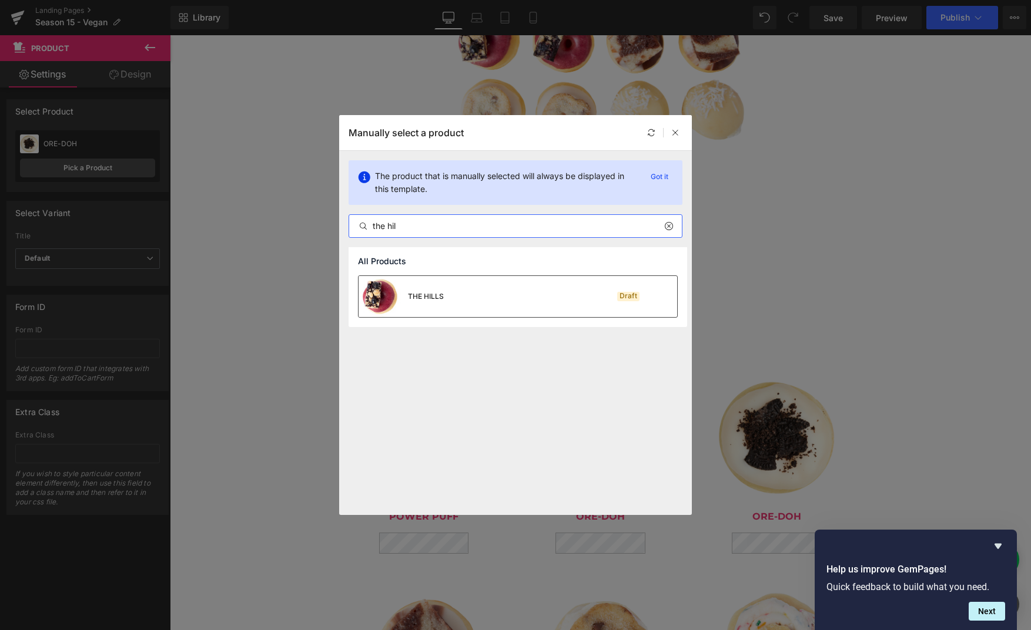
type input "the hil"
click at [504, 309] on div "THE HILLS Draft" at bounding box center [517, 296] width 318 height 41
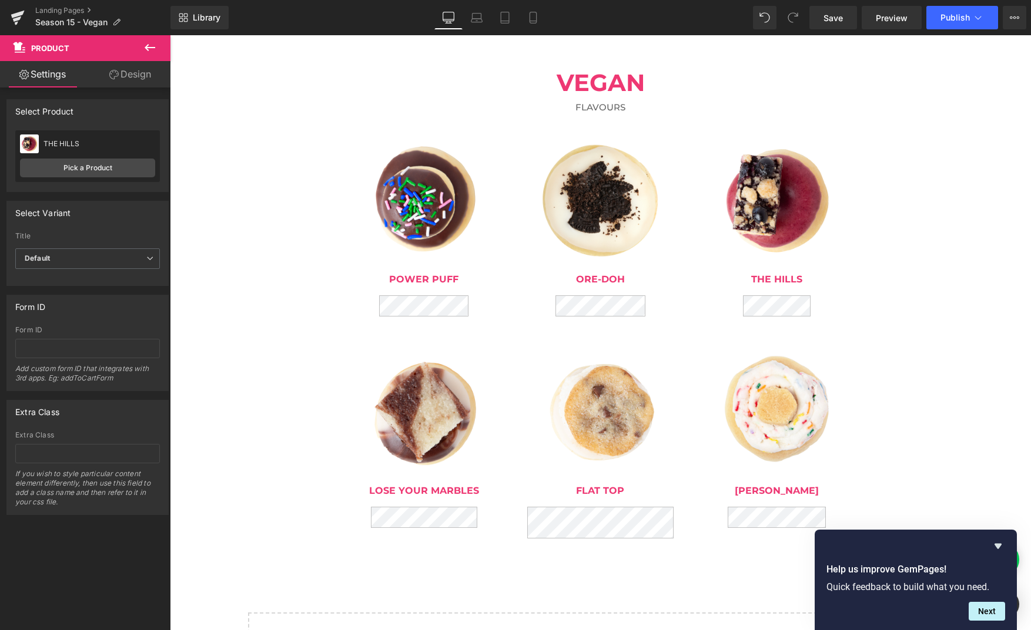
scroll to position [697, 0]
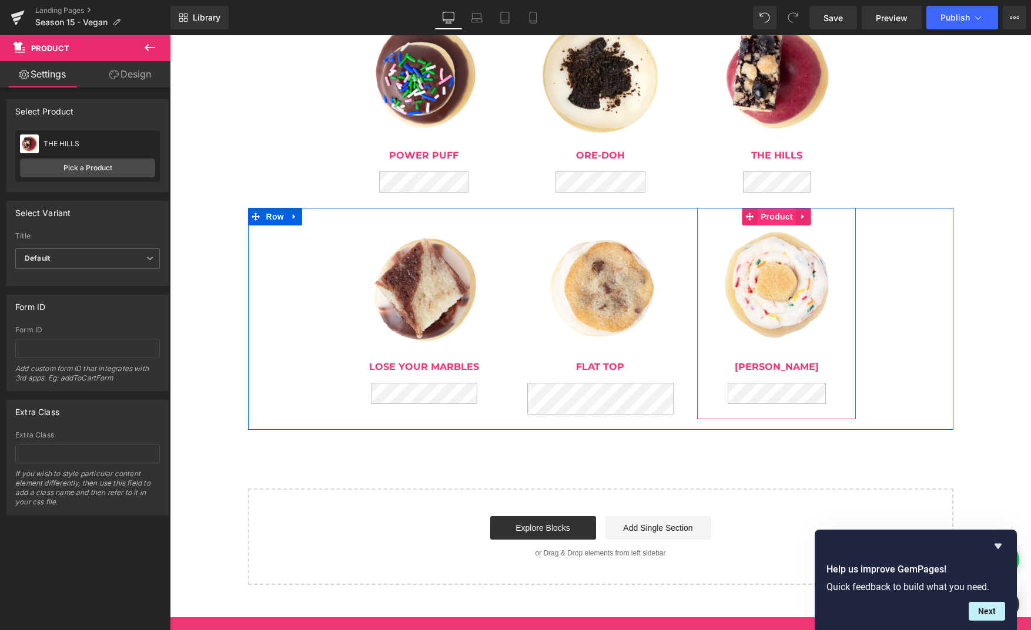
click at [777, 219] on span "Product" at bounding box center [776, 217] width 38 height 18
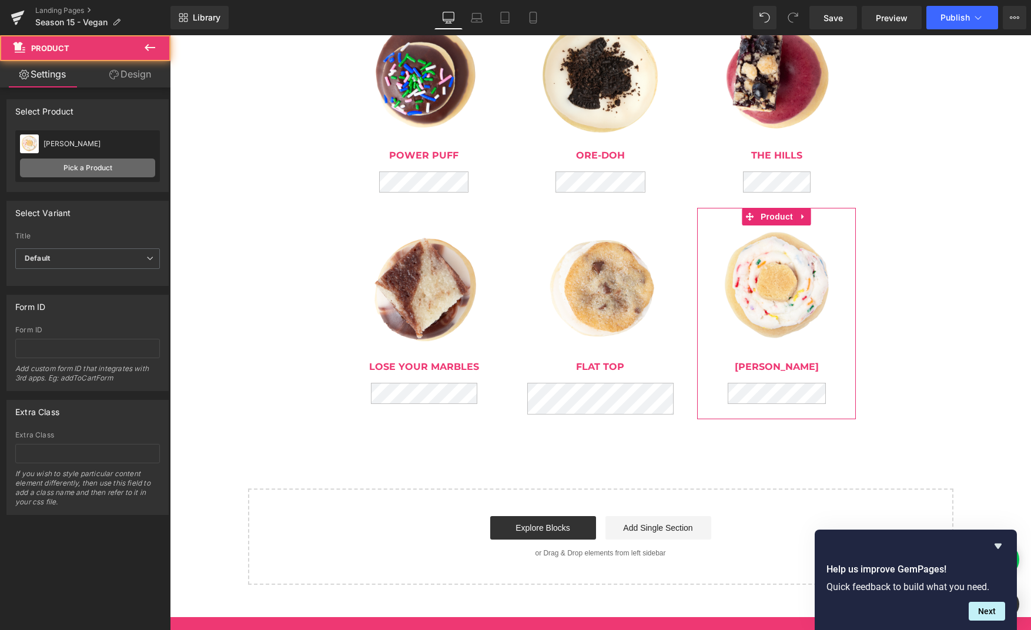
click at [139, 166] on link "Pick a Product" at bounding box center [87, 168] width 135 height 19
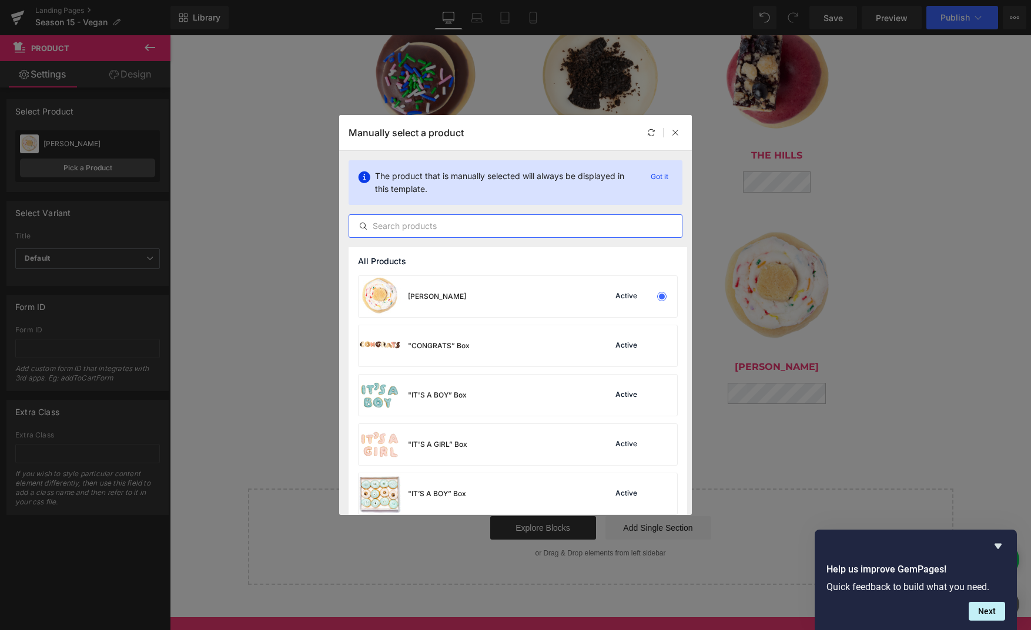
click at [414, 224] on input "text" at bounding box center [515, 226] width 333 height 14
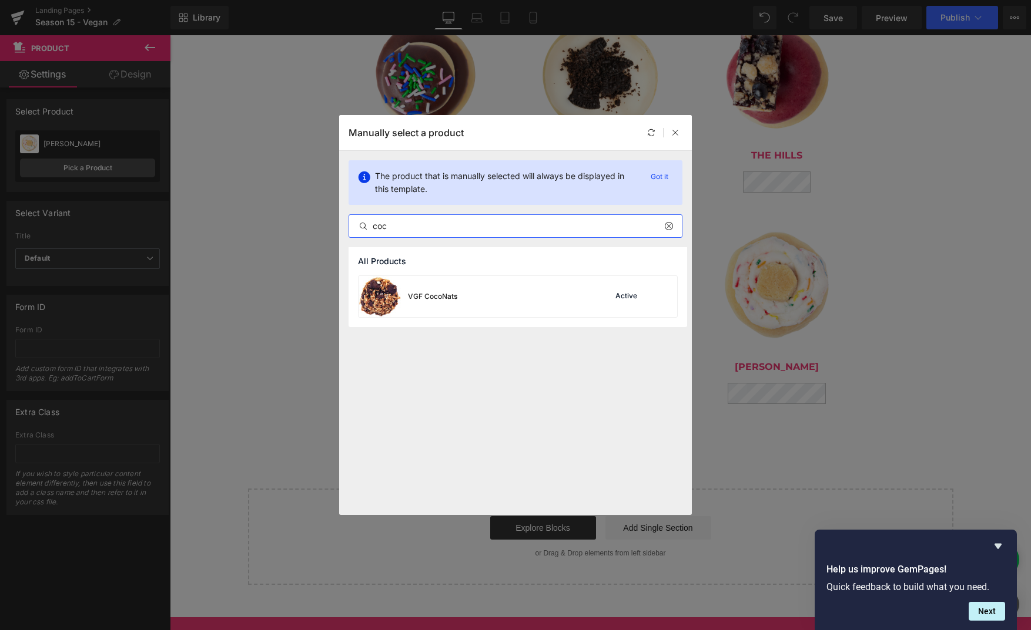
click at [381, 227] on input "coc" at bounding box center [515, 226] width 333 height 14
click at [405, 223] on input "co-c" at bounding box center [515, 226] width 333 height 14
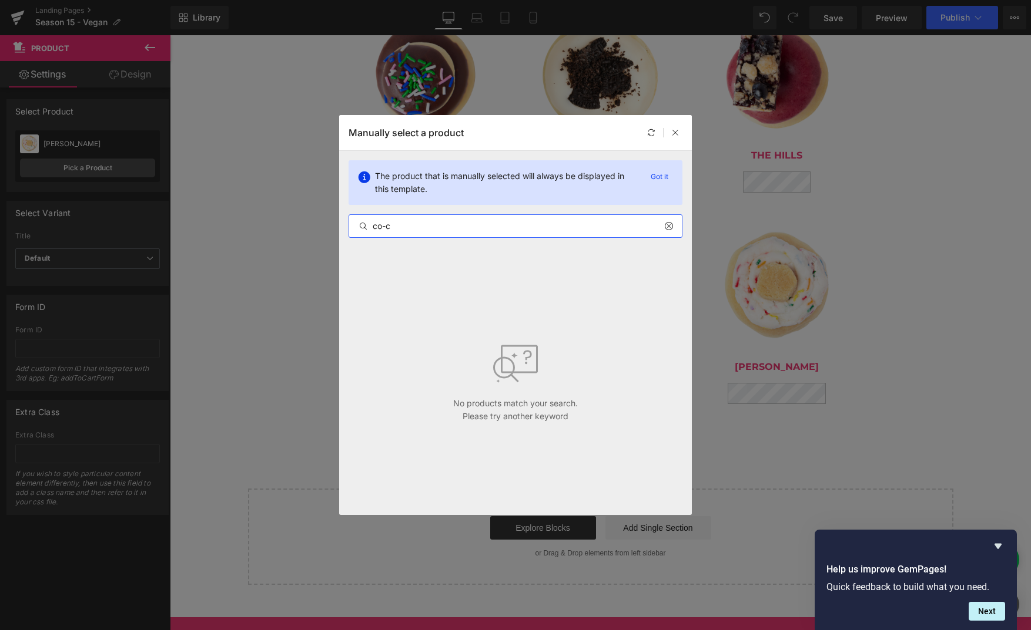
type input "co-co"
click at [396, 222] on input "co-co" at bounding box center [515, 226] width 333 height 14
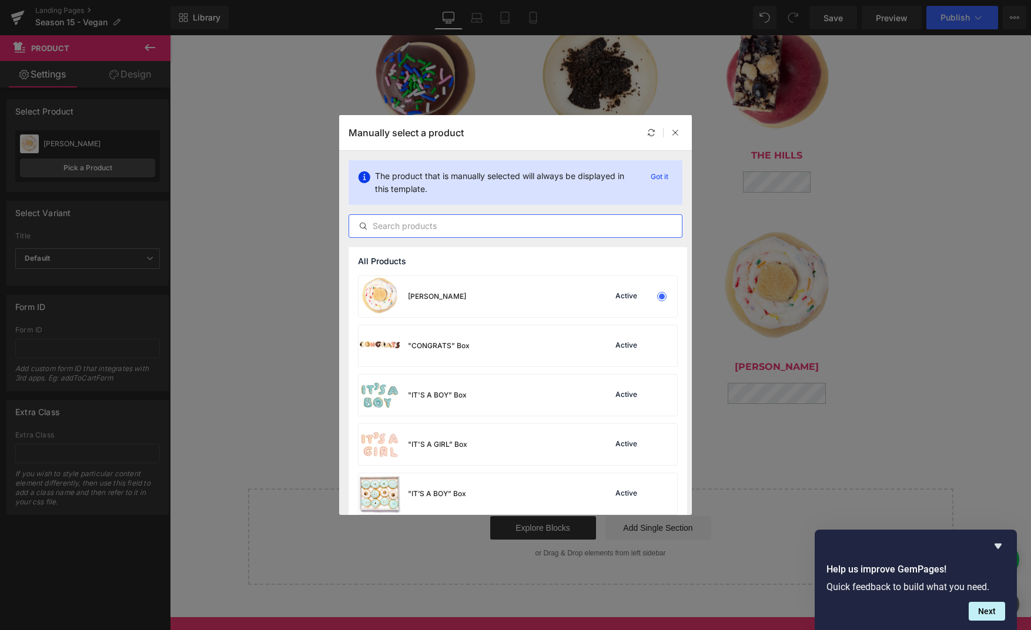
paste input "CO-CO LADA"
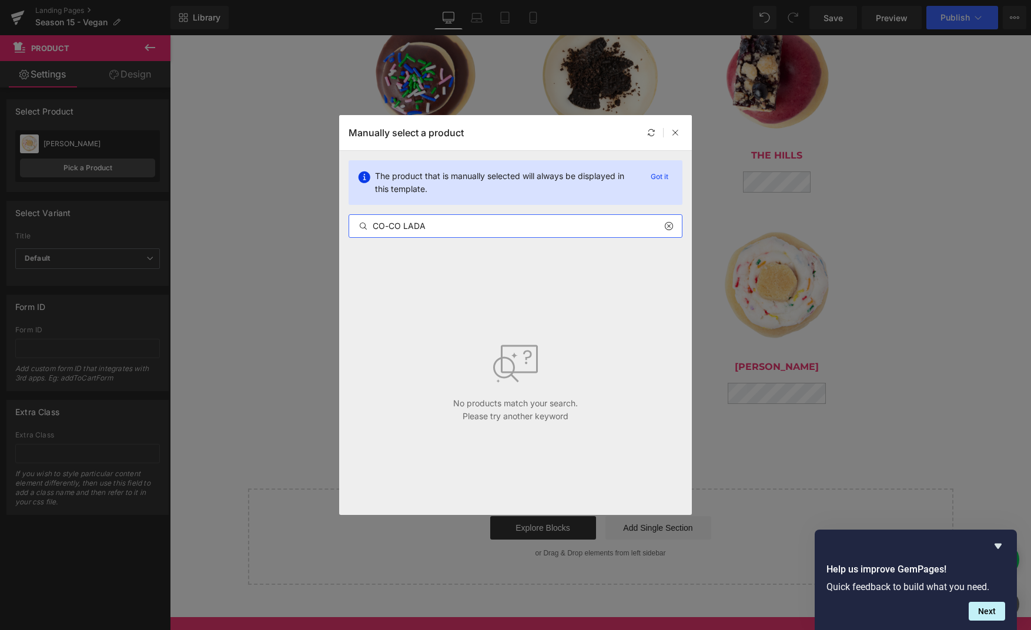
click at [400, 227] on input "CO-CO LADA" at bounding box center [515, 226] width 333 height 14
drag, startPoint x: 384, startPoint y: 223, endPoint x: 485, endPoint y: 229, distance: 101.2
click at [485, 229] on input "CO-CO LADA" at bounding box center [515, 226] width 333 height 14
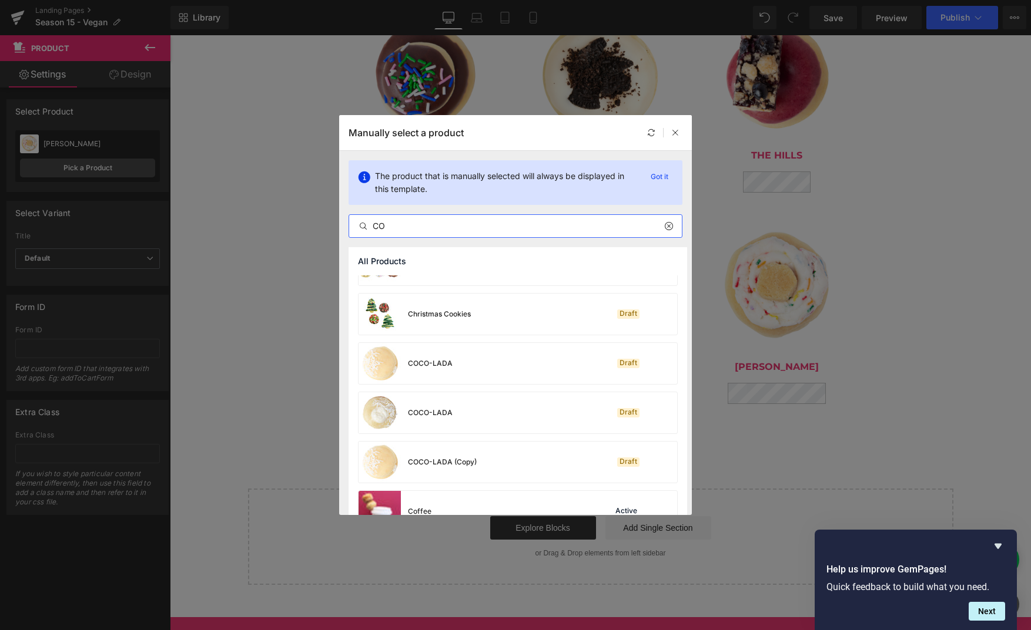
scroll to position [338, 0]
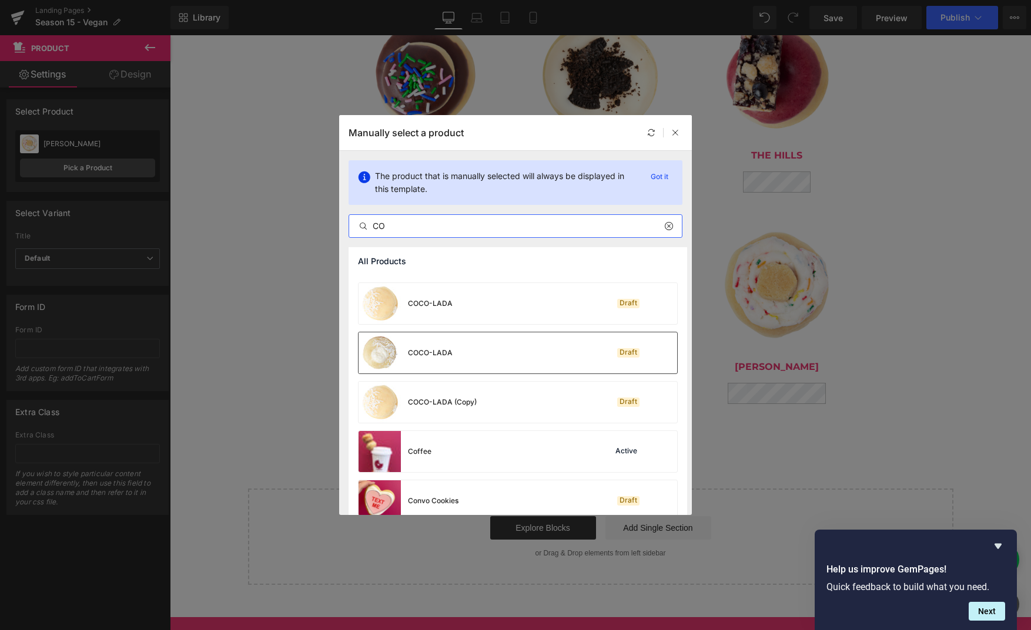
type input "CO"
click at [511, 360] on div "COCO-LADA Draft" at bounding box center [517, 353] width 318 height 41
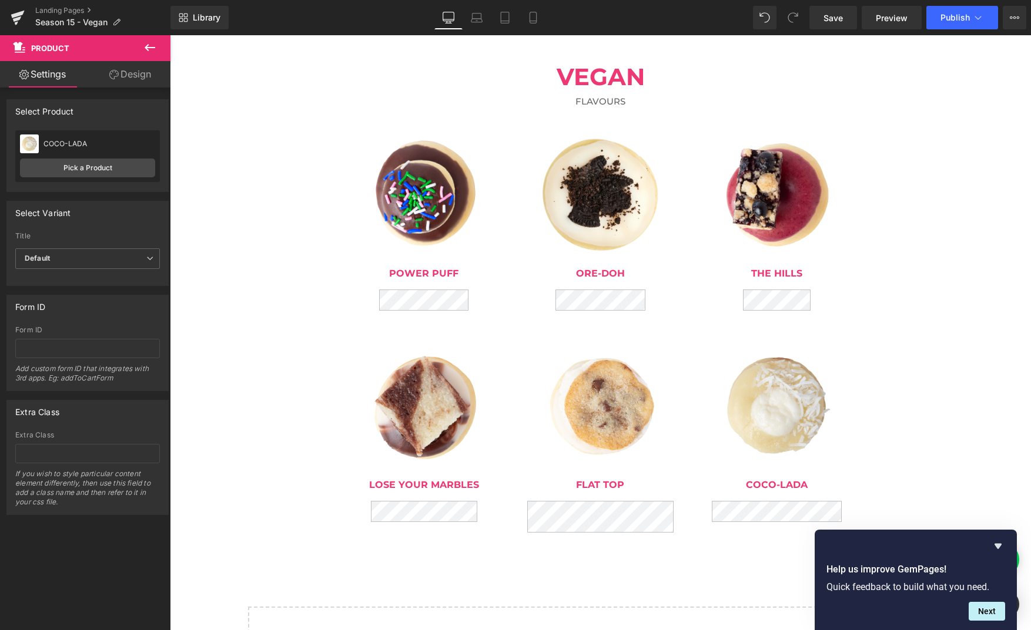
scroll to position [586, 0]
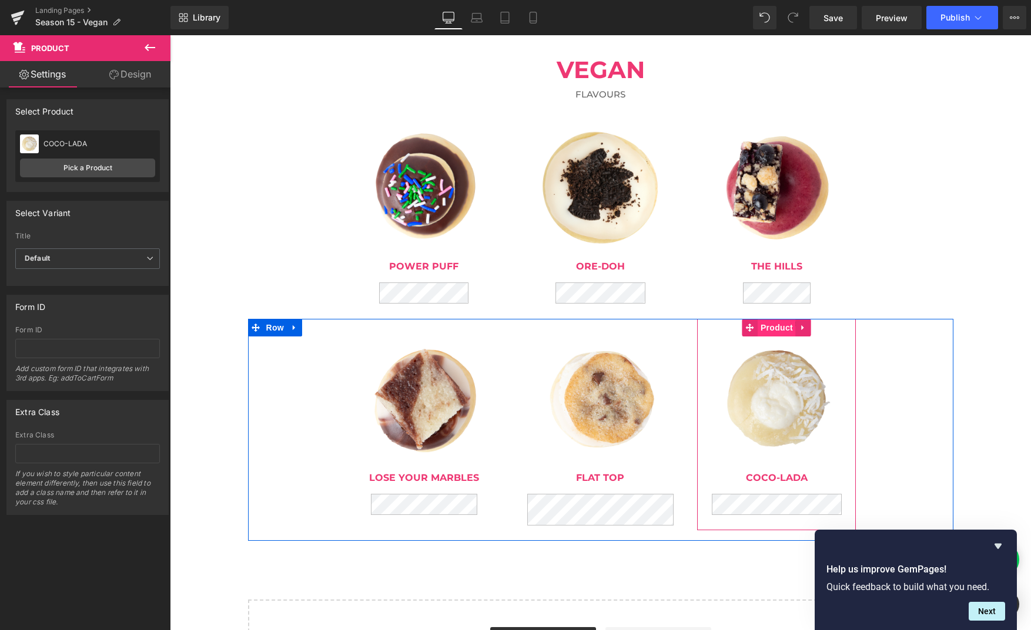
click at [777, 324] on span "Product" at bounding box center [776, 328] width 38 height 18
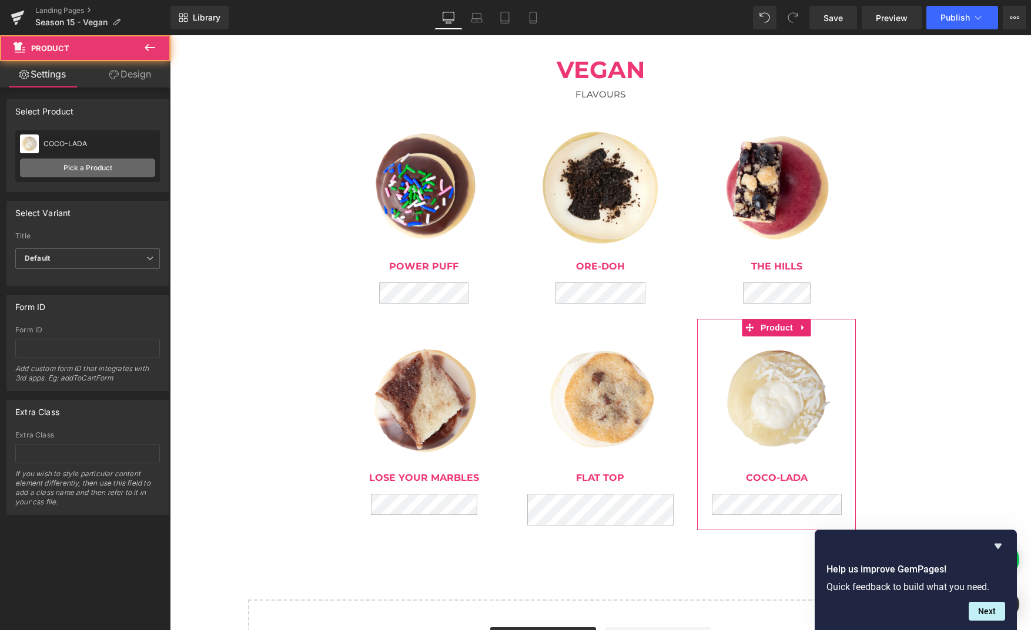
click at [91, 176] on link "Pick a Product" at bounding box center [87, 168] width 135 height 19
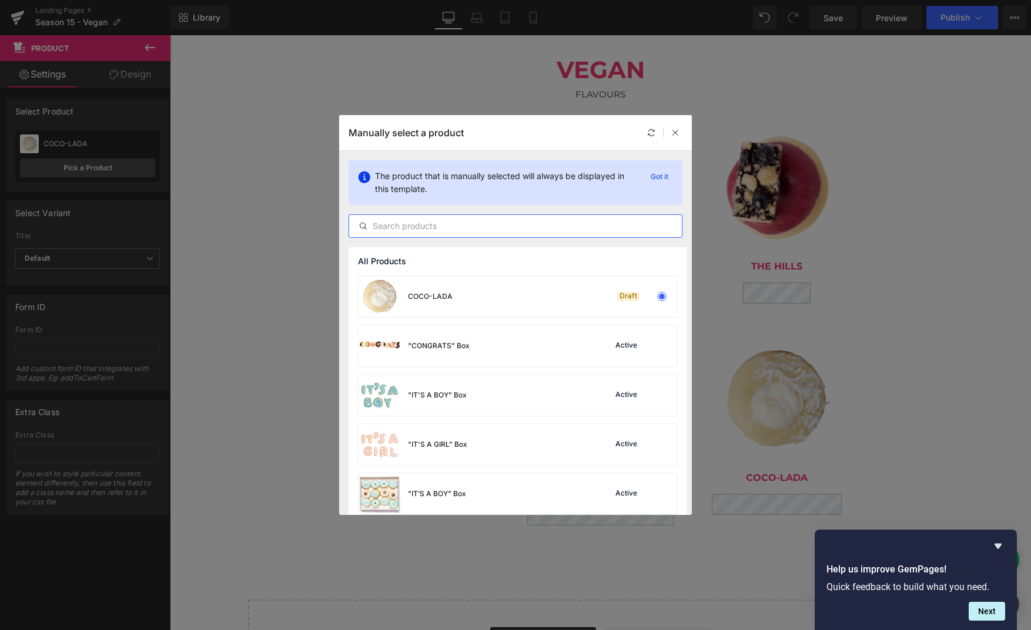
click at [432, 224] on input "text" at bounding box center [515, 226] width 333 height 14
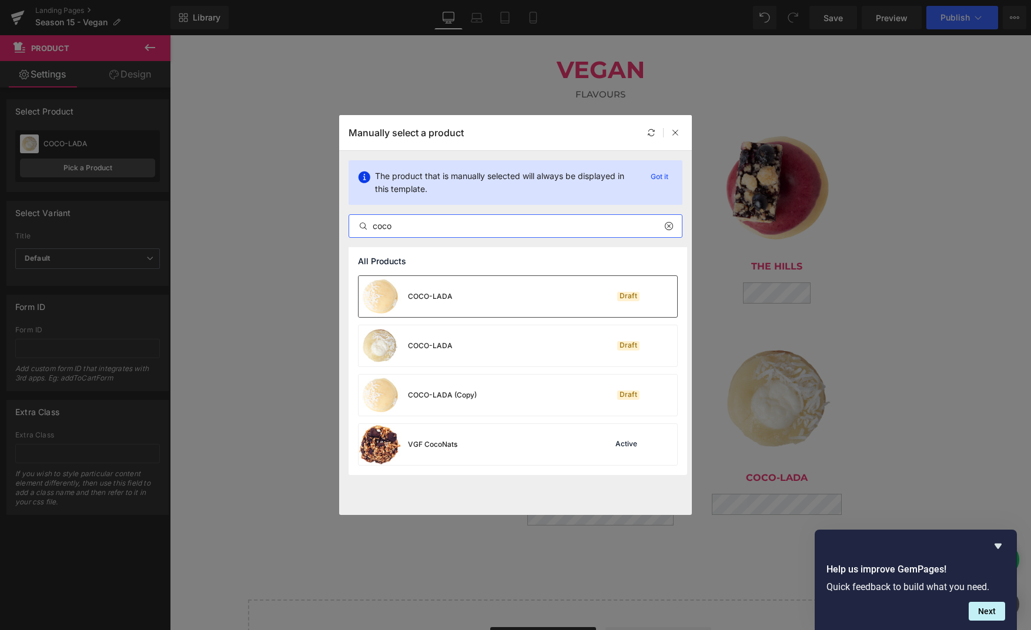
type input "coco"
click at [455, 304] on div "COCO-LADA Draft" at bounding box center [517, 296] width 318 height 41
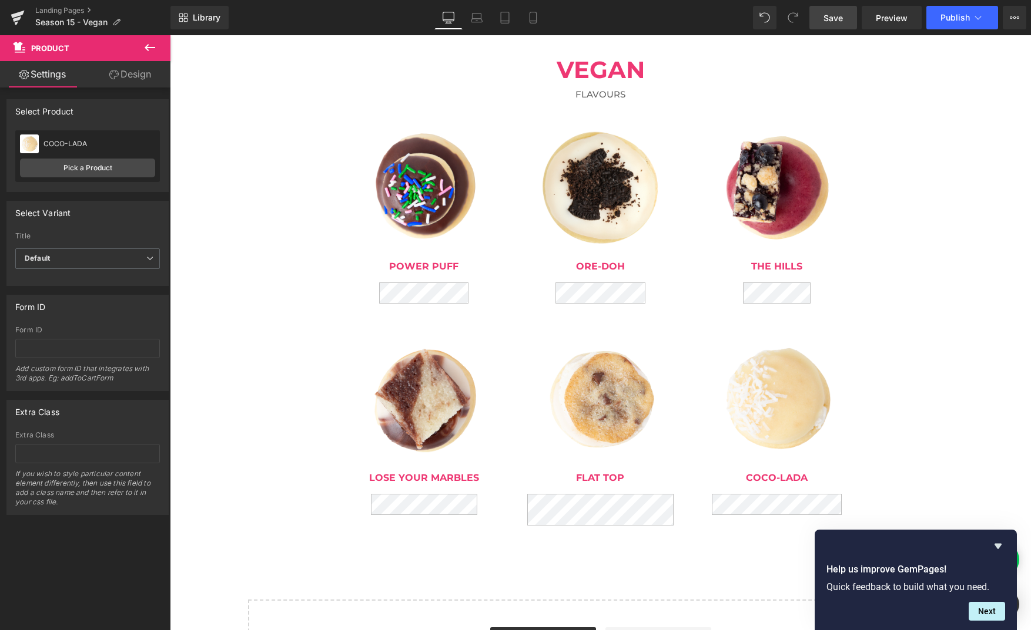
drag, startPoint x: 844, startPoint y: 17, endPoint x: 688, endPoint y: 274, distance: 300.3
click at [844, 17] on link "Save" at bounding box center [833, 18] width 48 height 24
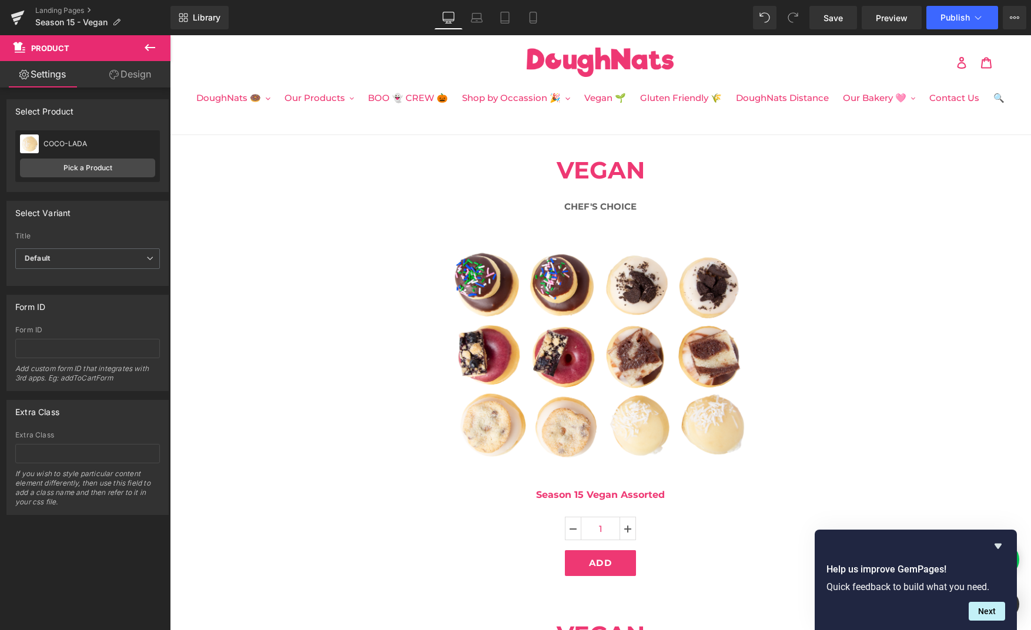
scroll to position [21, 0]
click at [834, 16] on span "Save" at bounding box center [832, 18] width 19 height 12
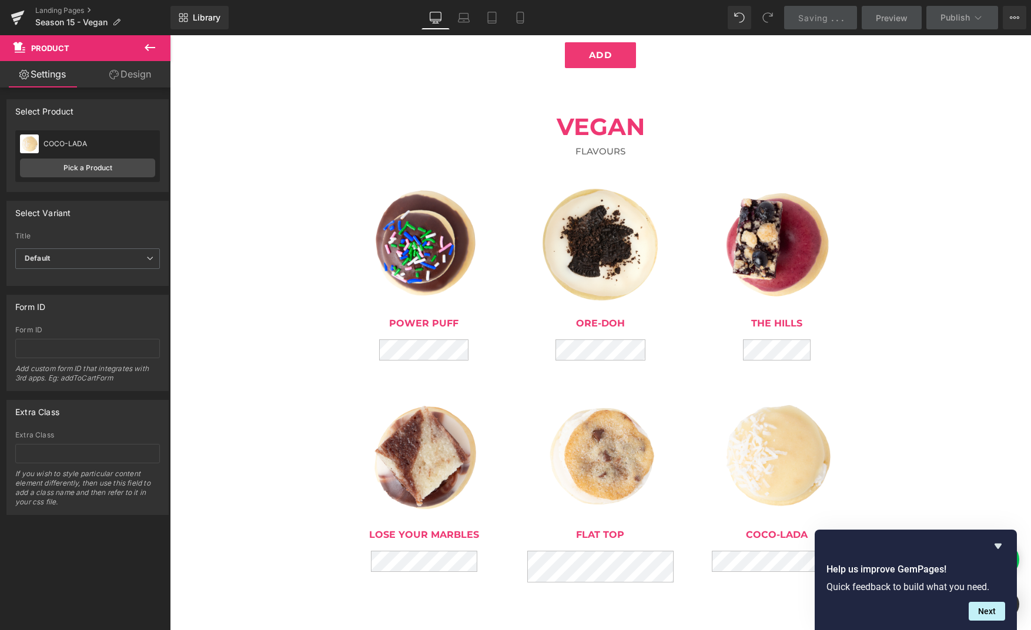
scroll to position [531, 0]
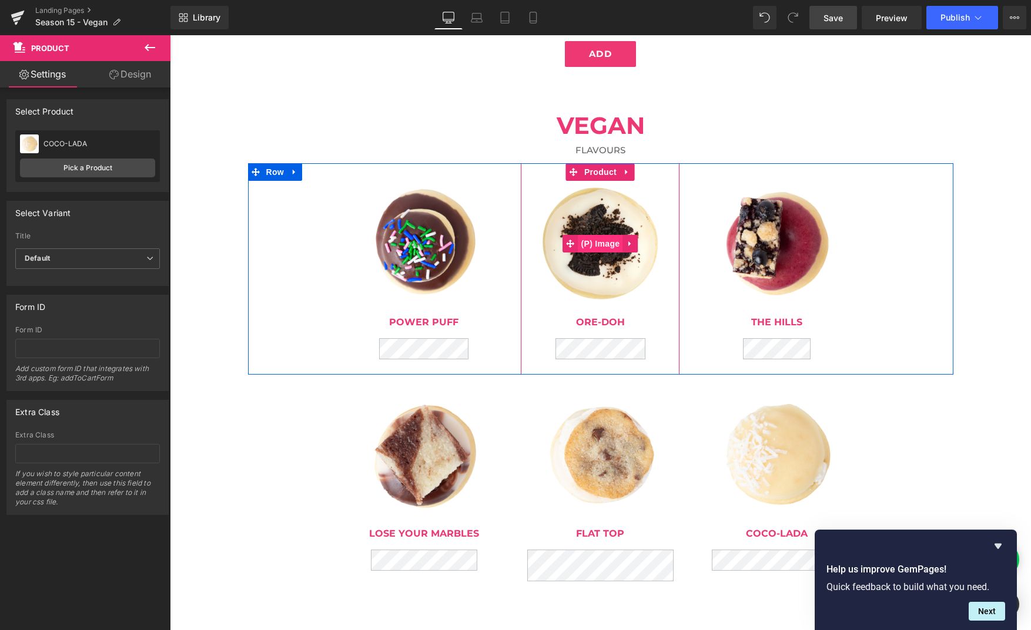
click at [602, 249] on span "(P) Image" at bounding box center [600, 244] width 45 height 18
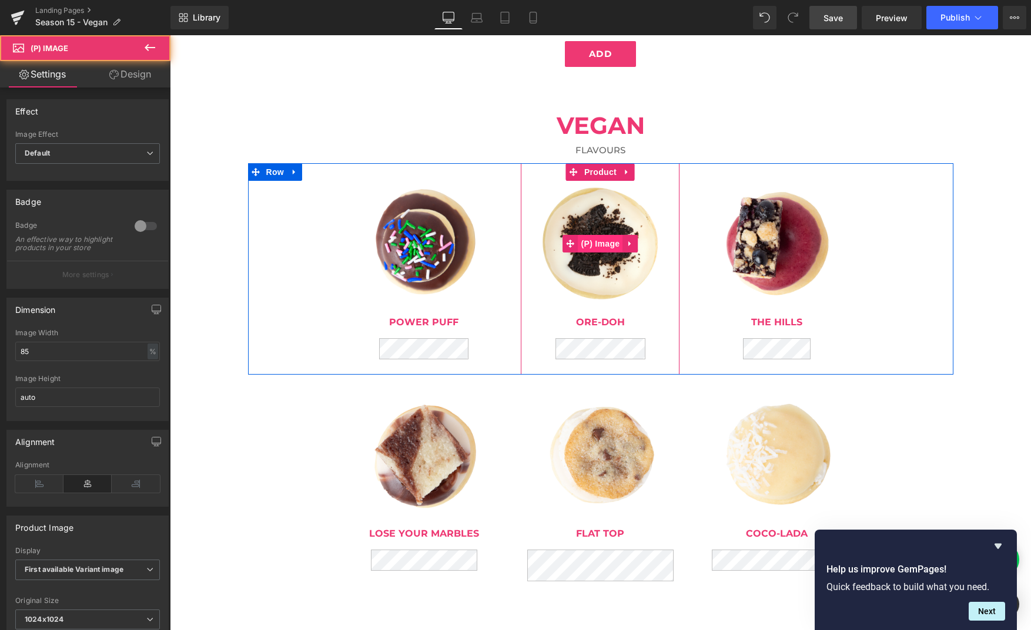
click at [598, 240] on span "(P) Image" at bounding box center [600, 244] width 45 height 18
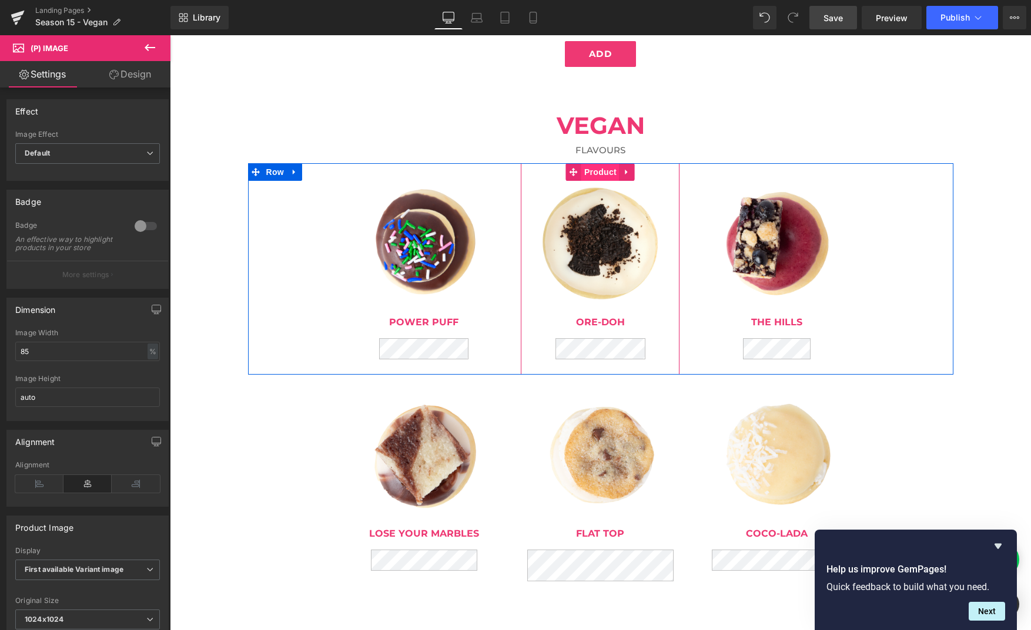
click at [595, 179] on span "Product" at bounding box center [600, 172] width 38 height 18
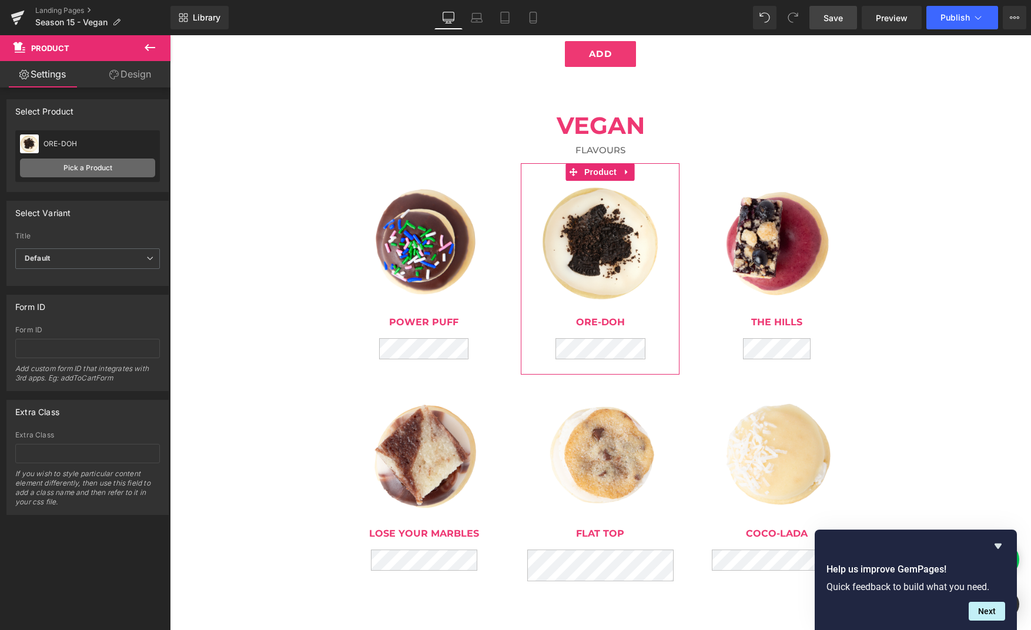
click at [68, 172] on link "Pick a Product" at bounding box center [87, 168] width 135 height 19
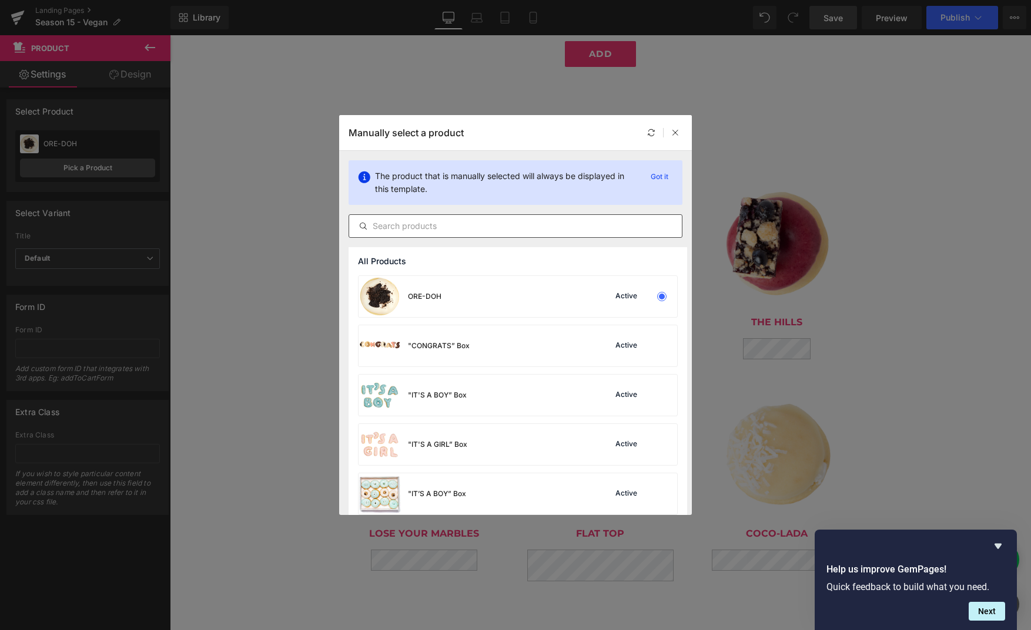
click at [488, 229] on input "text" at bounding box center [515, 226] width 333 height 14
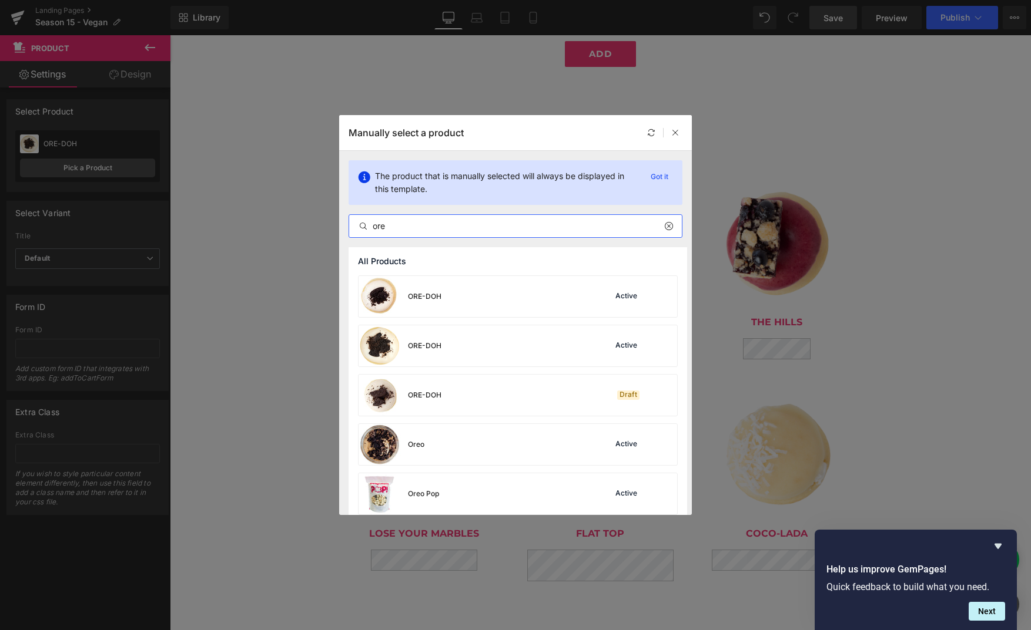
type input "ore"
click at [434, 388] on div "ORE-DOH" at bounding box center [399, 395] width 83 height 41
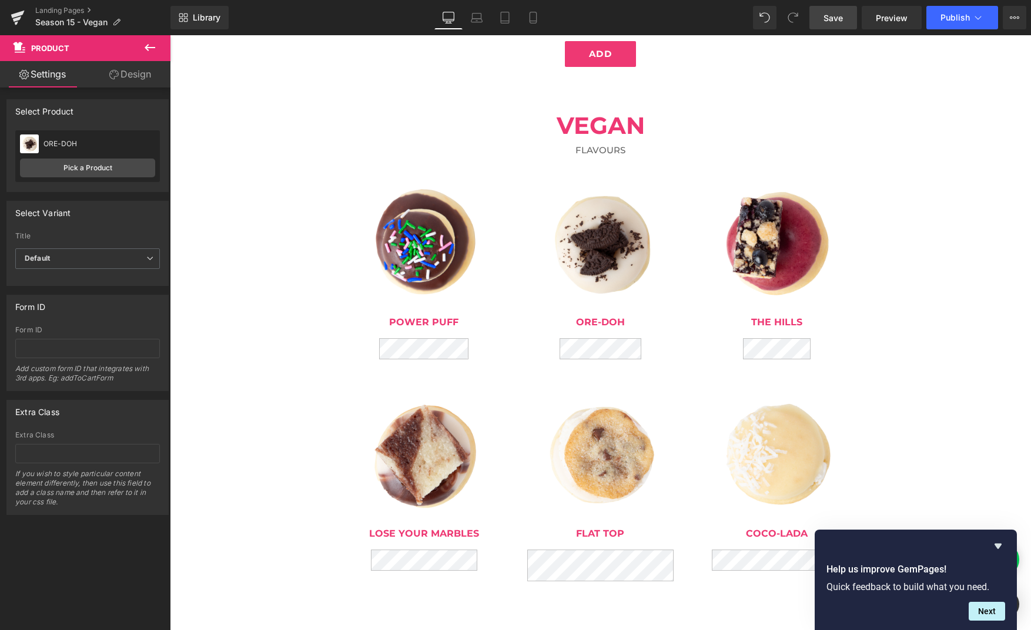
click at [838, 18] on span "Save" at bounding box center [832, 18] width 19 height 12
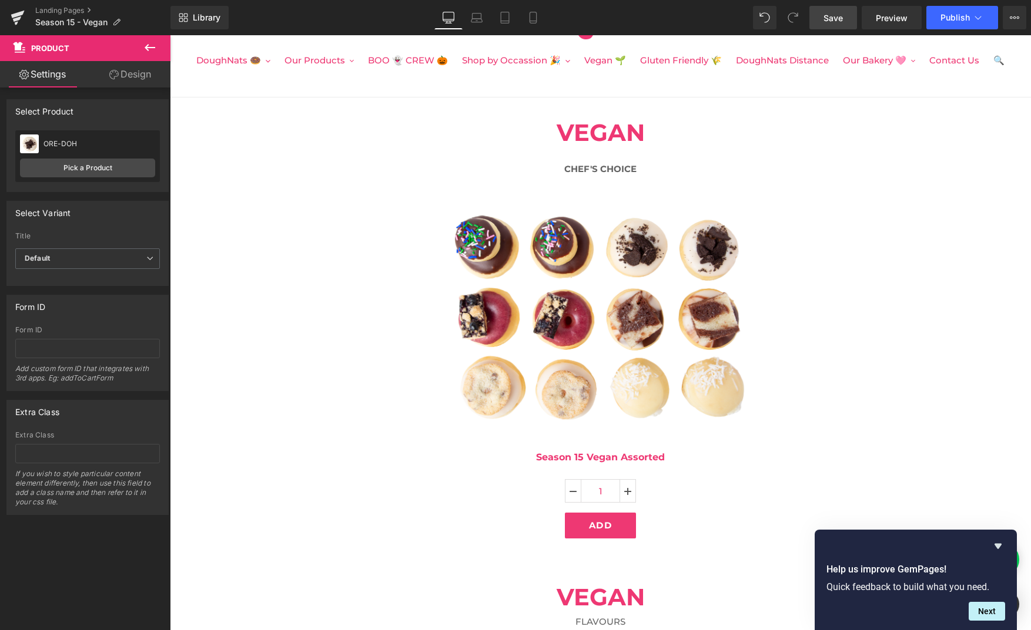
scroll to position [0, 0]
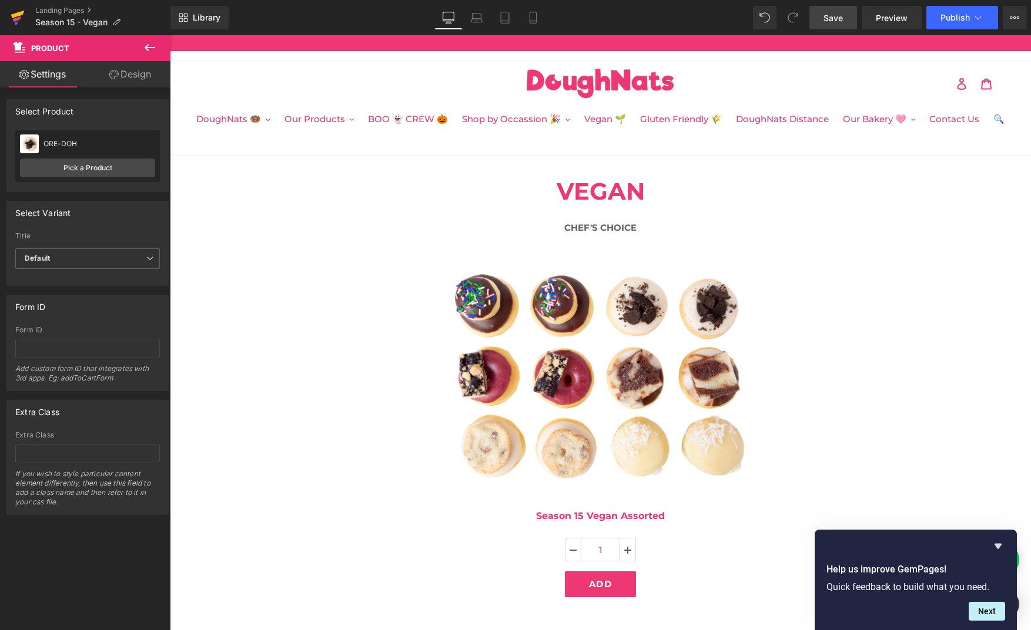
click at [19, 14] on icon at bounding box center [18, 15] width 14 height 8
